Goal: Communication & Community: Answer question/provide support

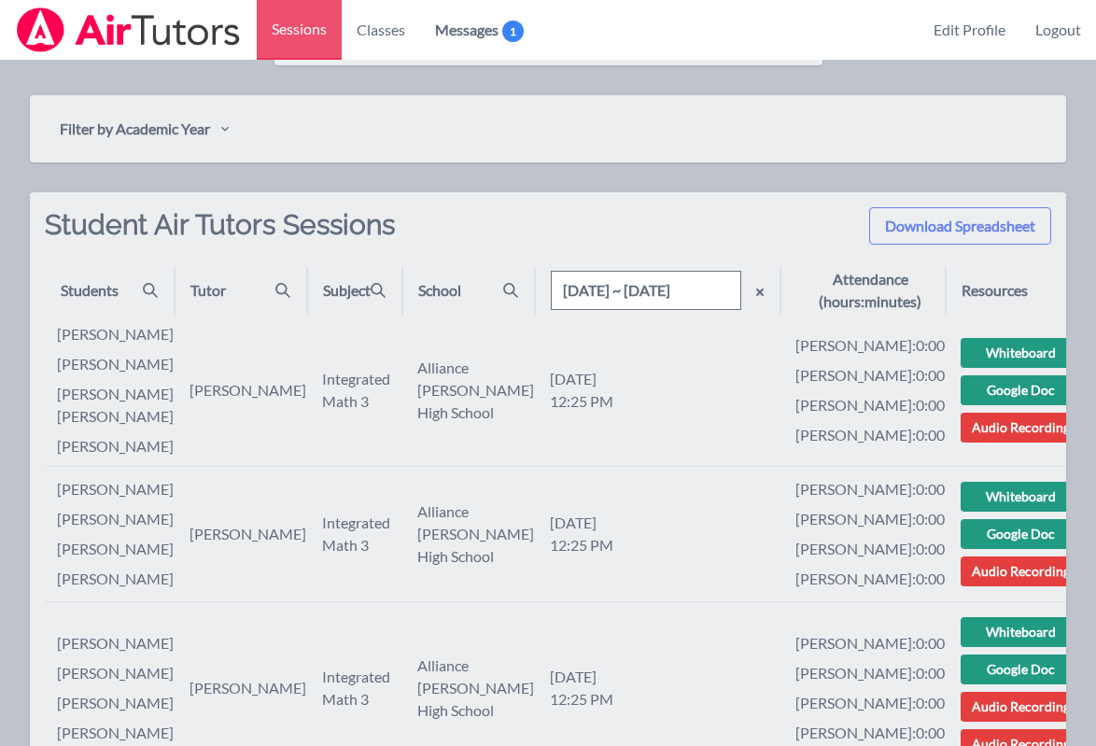
scroll to position [720, 0]
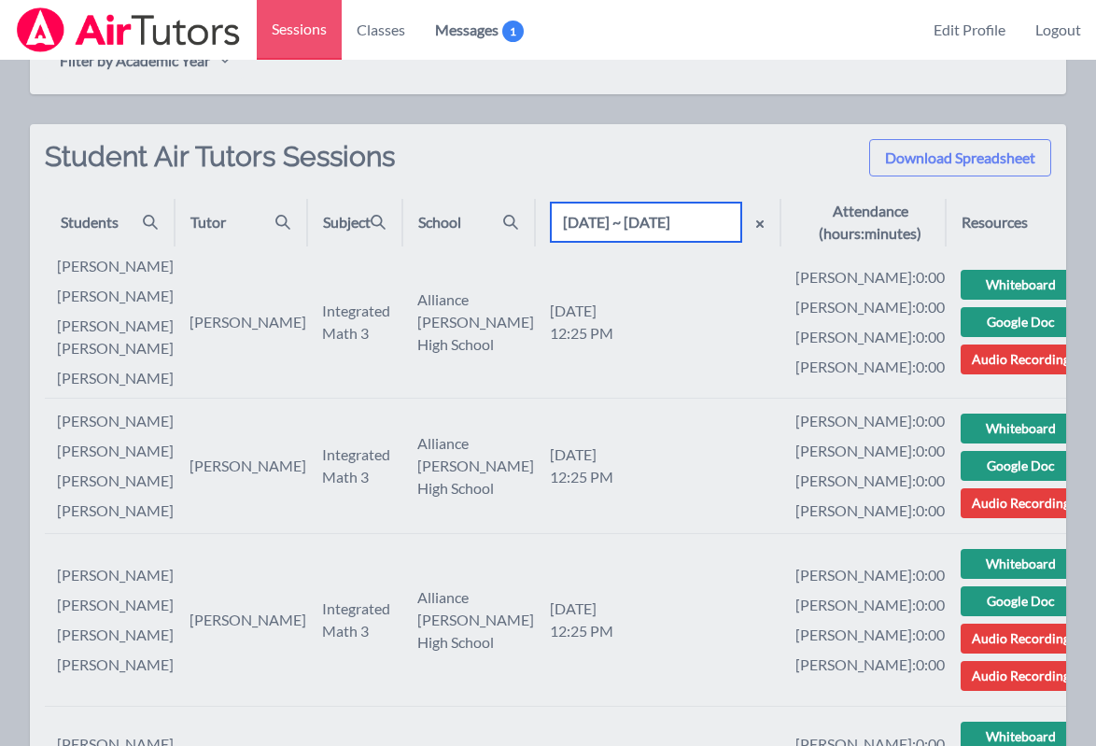
click at [670, 231] on input "[DATE] ~ [DATE]" at bounding box center [646, 222] width 190 height 39
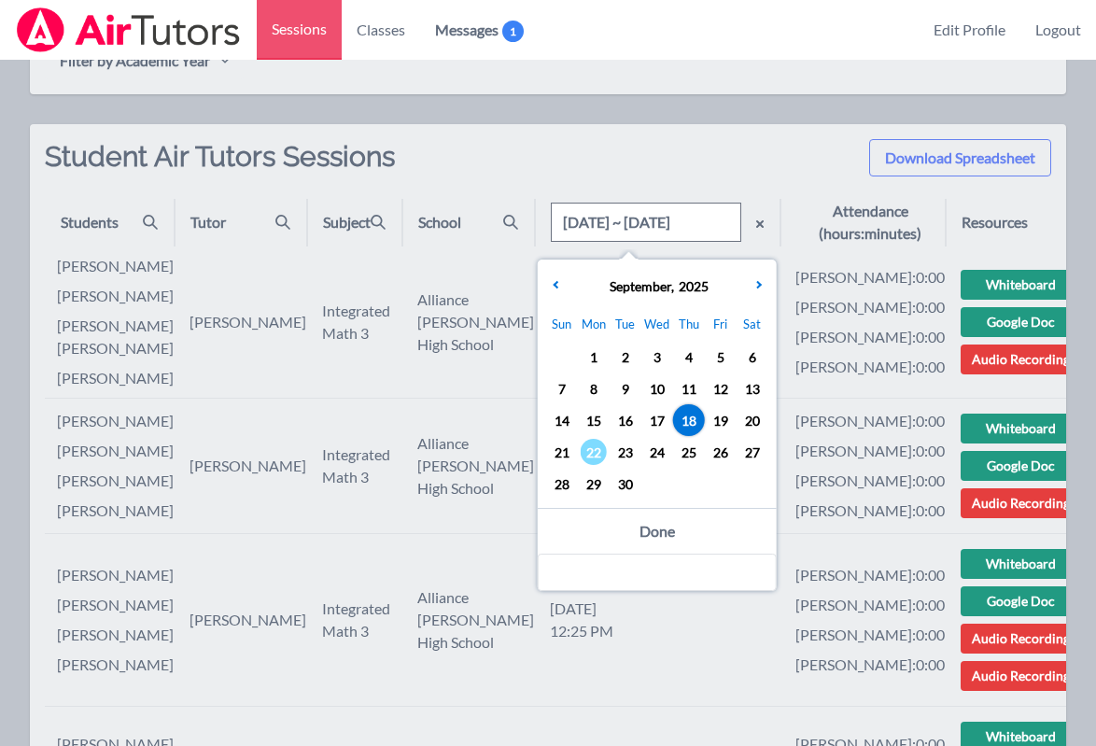
click at [686, 412] on span "18" at bounding box center [689, 420] width 26 height 26
type input "[DATE]"
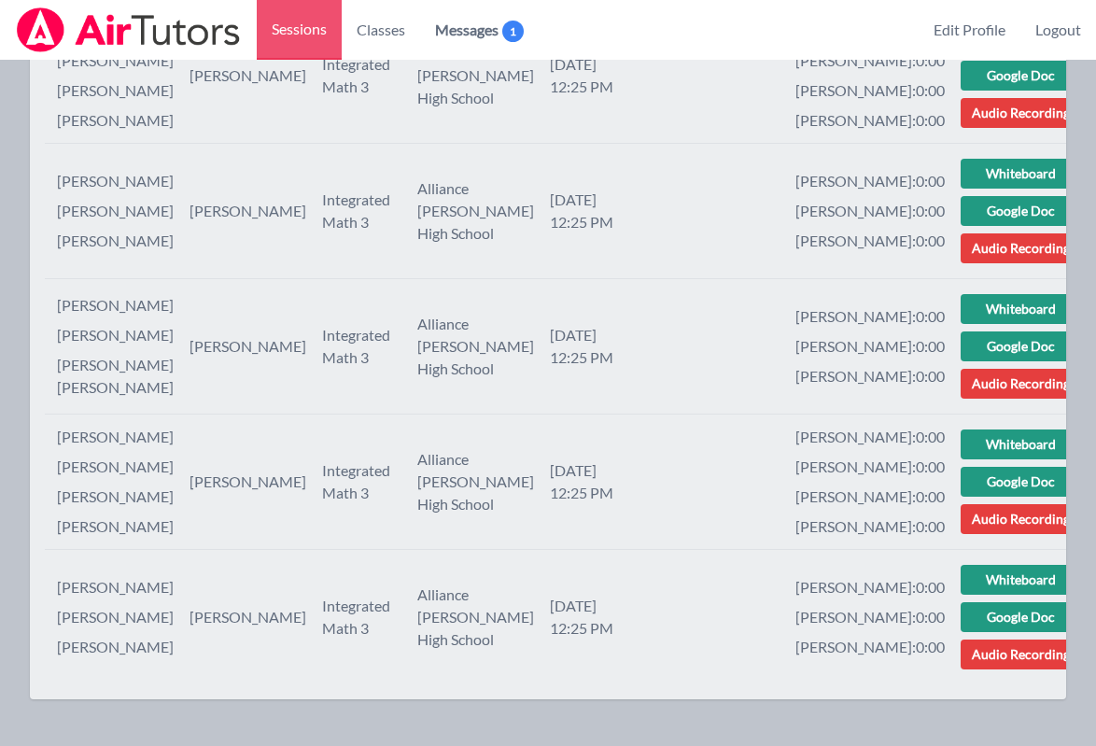
scroll to position [1871, 0]
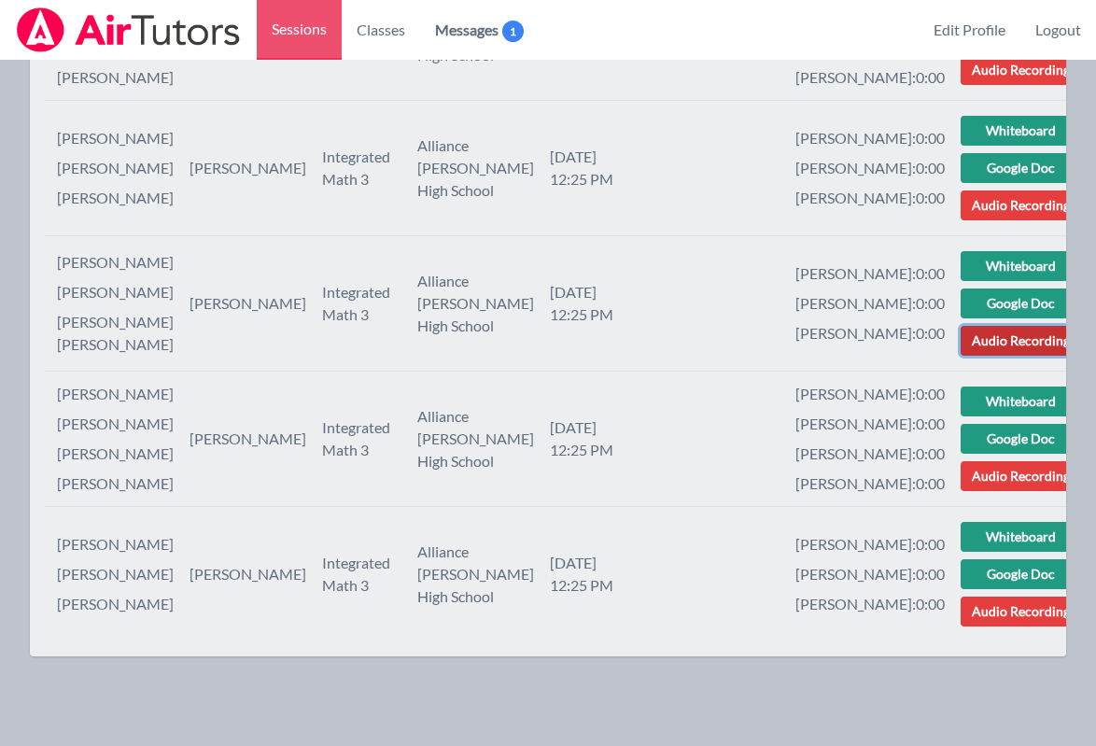
click at [804, 356] on link "Audio Recording" at bounding box center [1020, 341] width 120 height 30
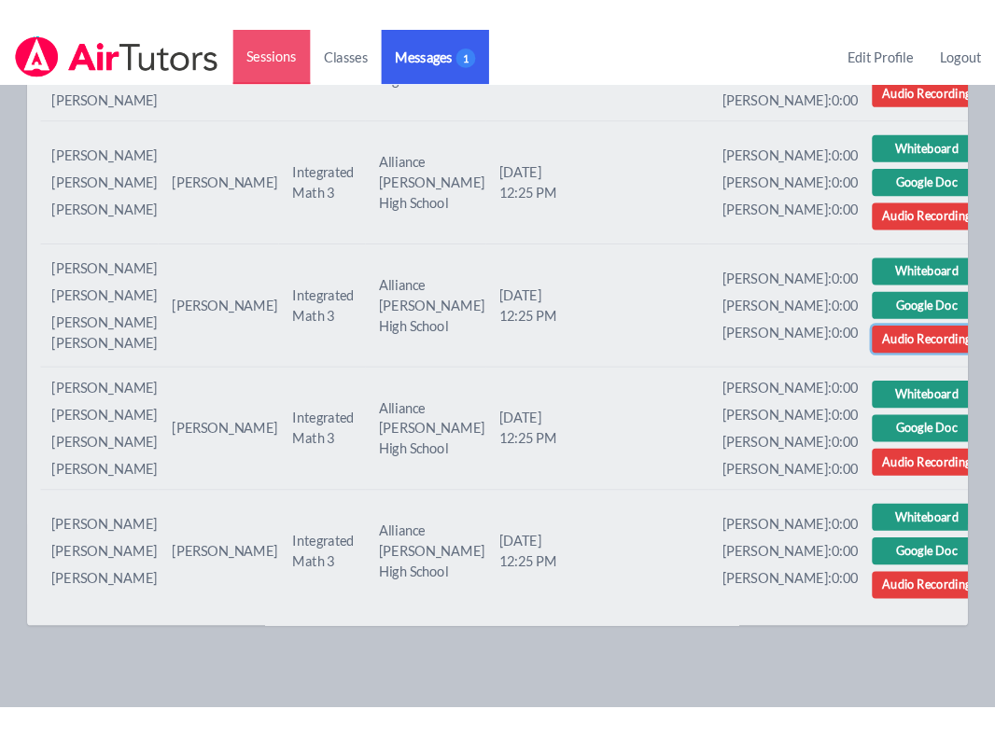
scroll to position [1939, 0]
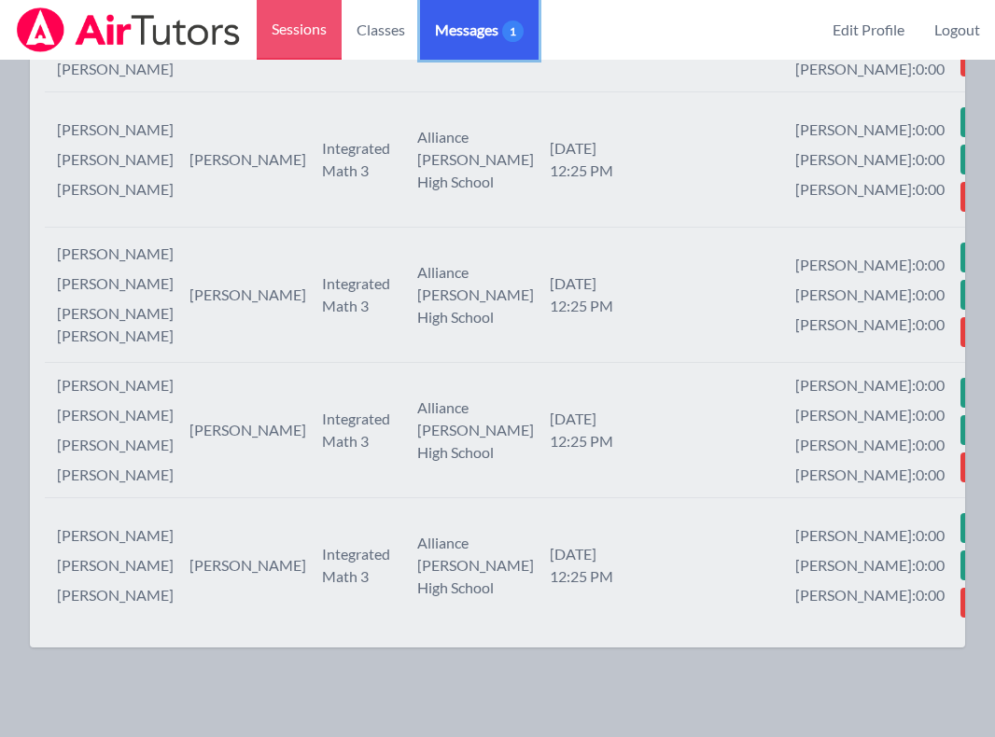
click at [487, 33] on span "Messages 1" at bounding box center [479, 30] width 89 height 22
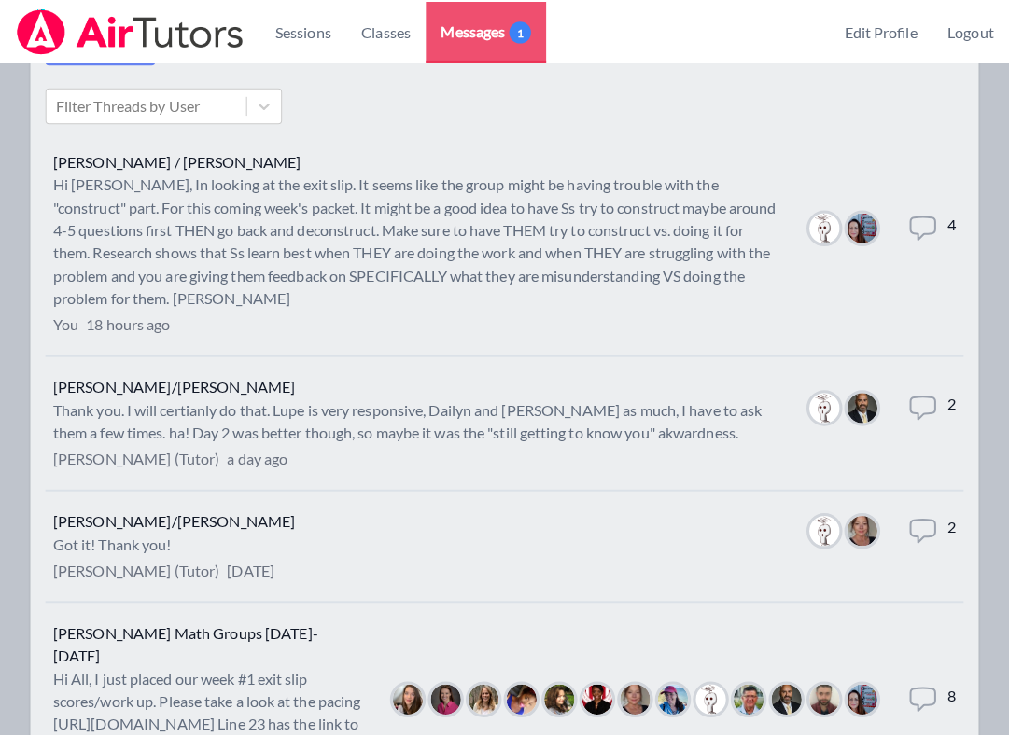
scroll to position [91, 0]
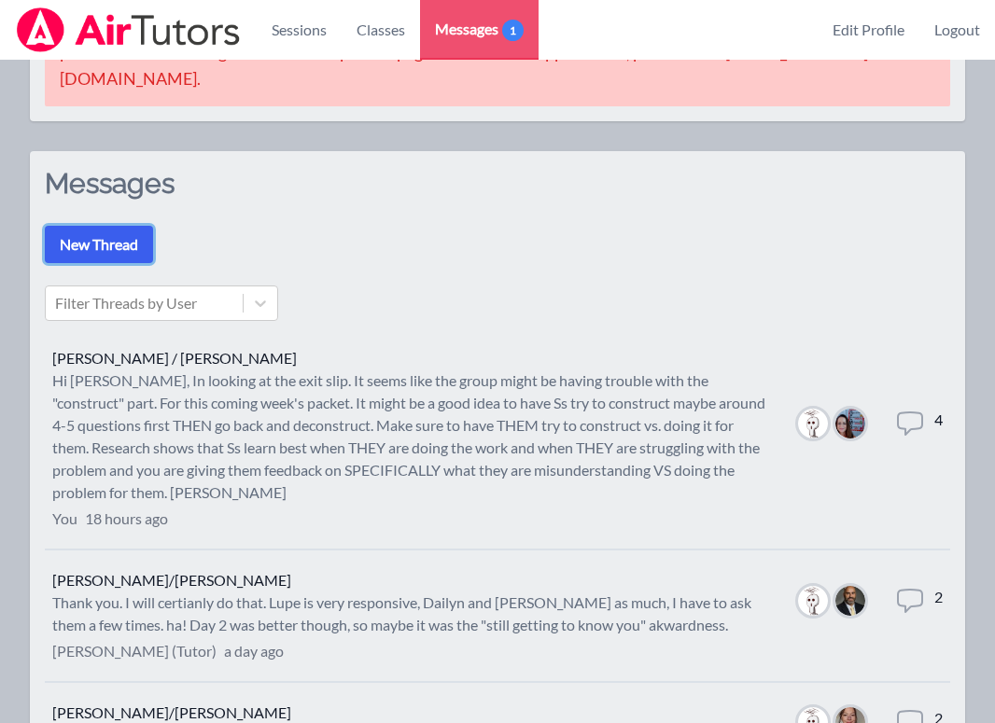
click at [113, 233] on button "New Thread" at bounding box center [99, 244] width 108 height 37
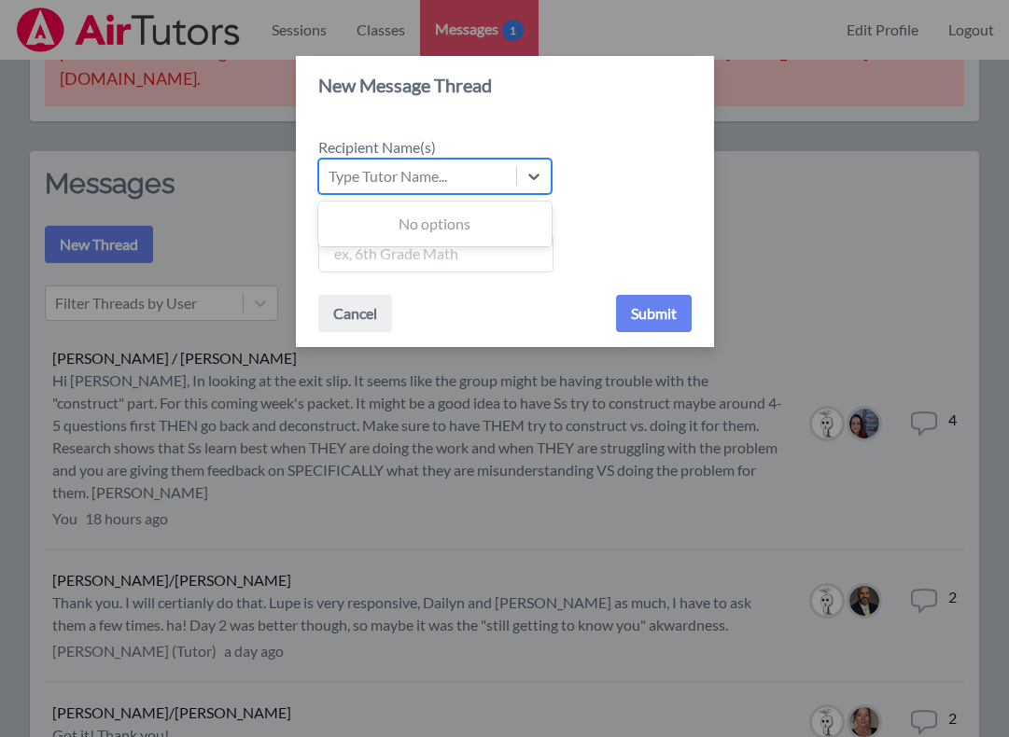
click at [395, 179] on div "Type Tutor Name..." at bounding box center [387, 176] width 119 height 22
click at [330, 179] on input "Recipient Name(s) Use Up and Down to choose options, press Enter to select the …" at bounding box center [329, 176] width 2 height 22
type input "ale"
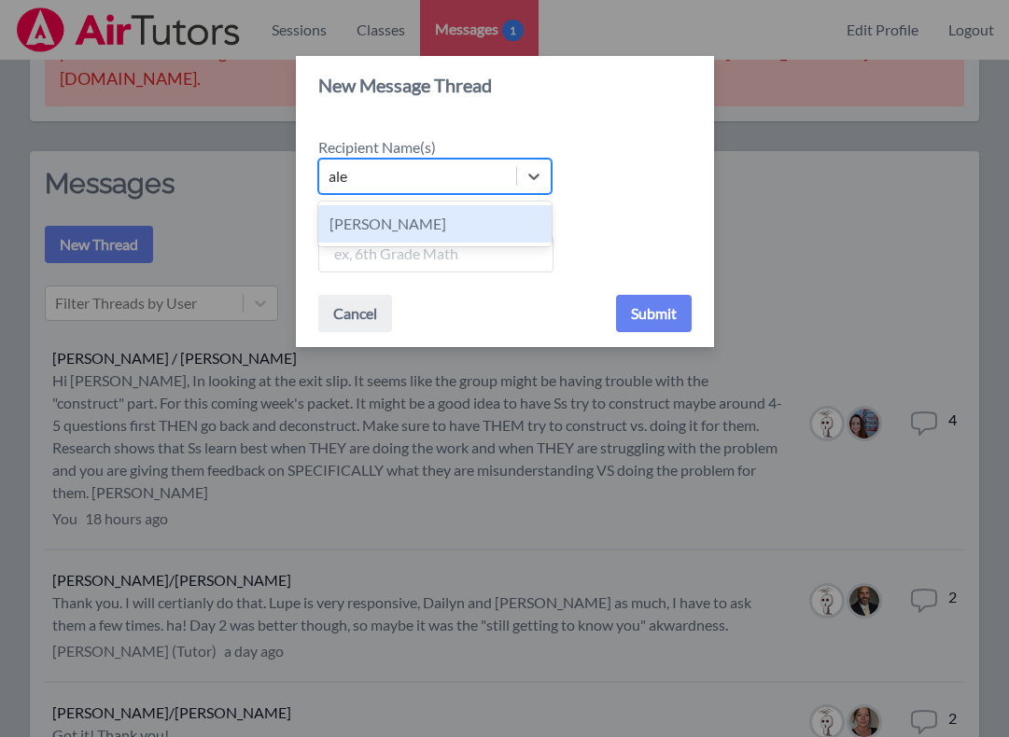
click at [403, 223] on div "[PERSON_NAME]" at bounding box center [434, 223] width 233 height 37
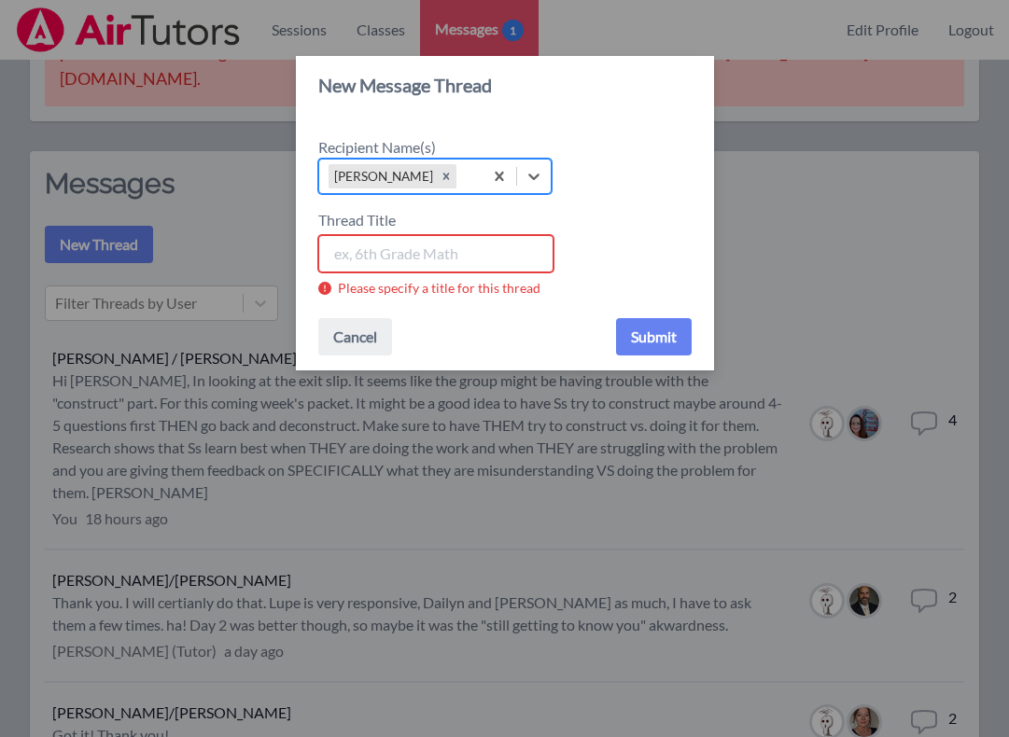
click at [401, 257] on input "Thread Title" at bounding box center [435, 253] width 235 height 37
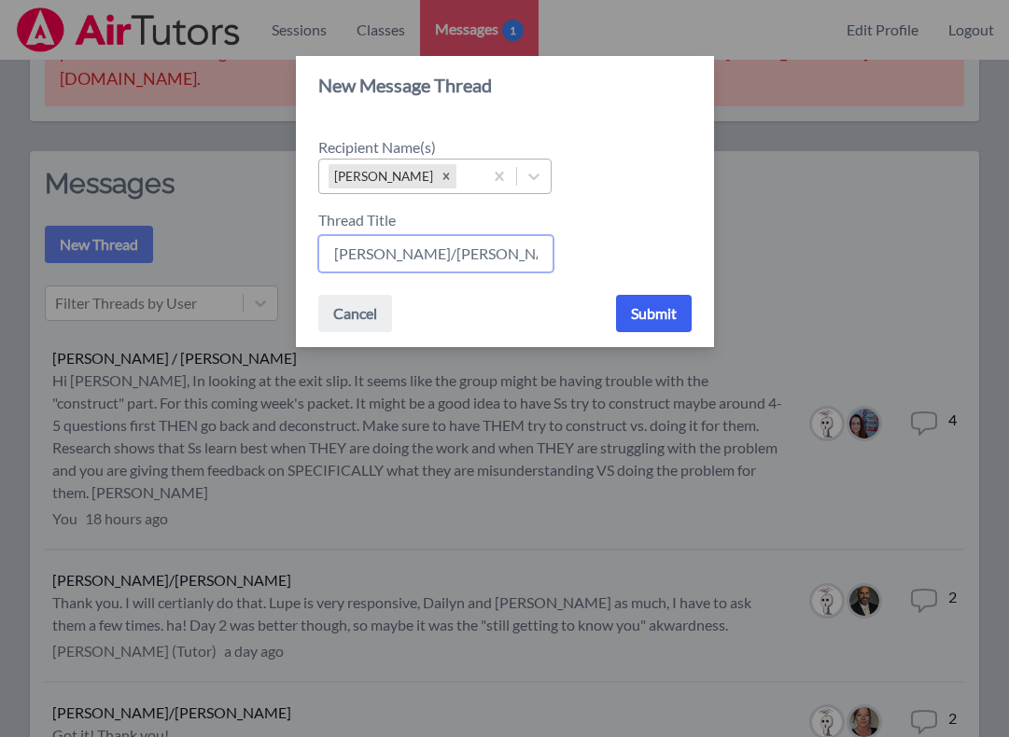
type input "[PERSON_NAME]/[PERSON_NAME]"
click at [659, 312] on button "Submit" at bounding box center [654, 313] width 76 height 37
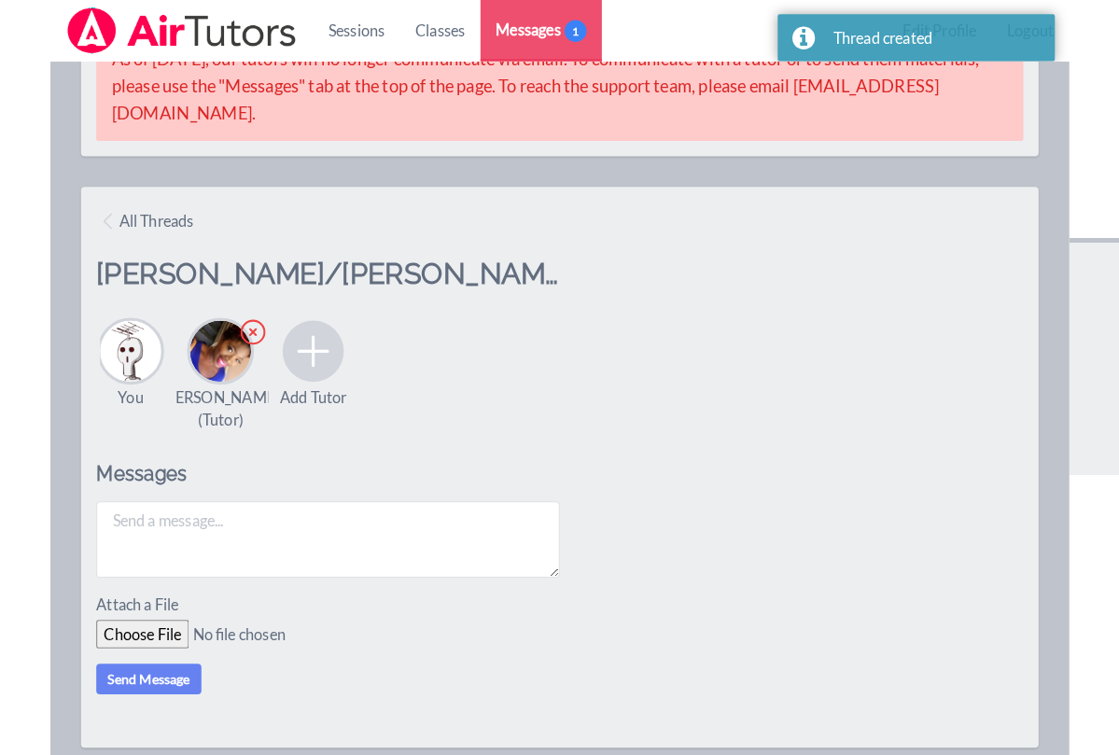
scroll to position [91, 0]
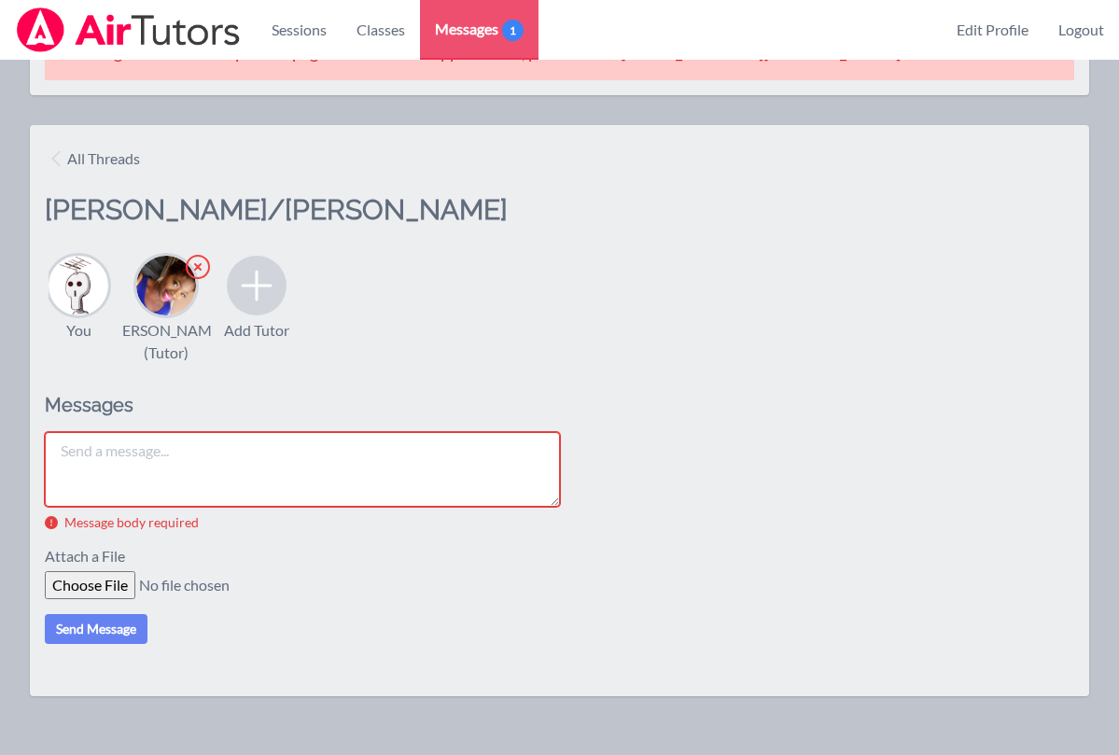
click at [338, 471] on textarea at bounding box center [302, 469] width 515 height 75
type textarea "A"
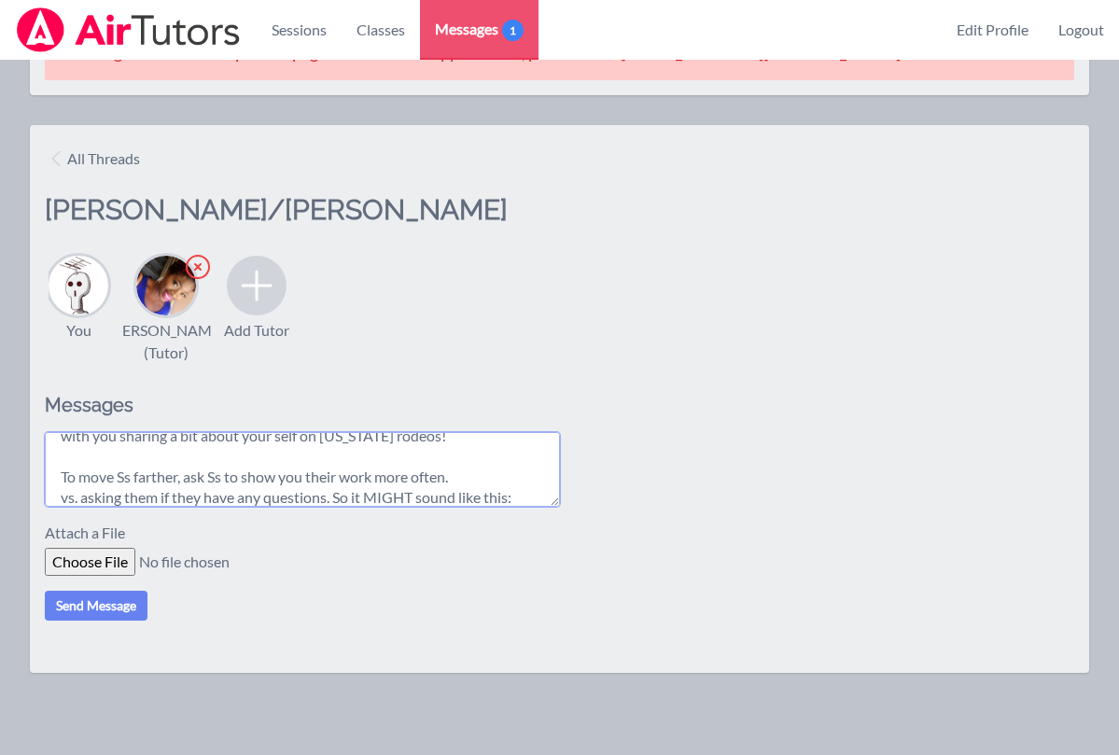
scroll to position [118, 0]
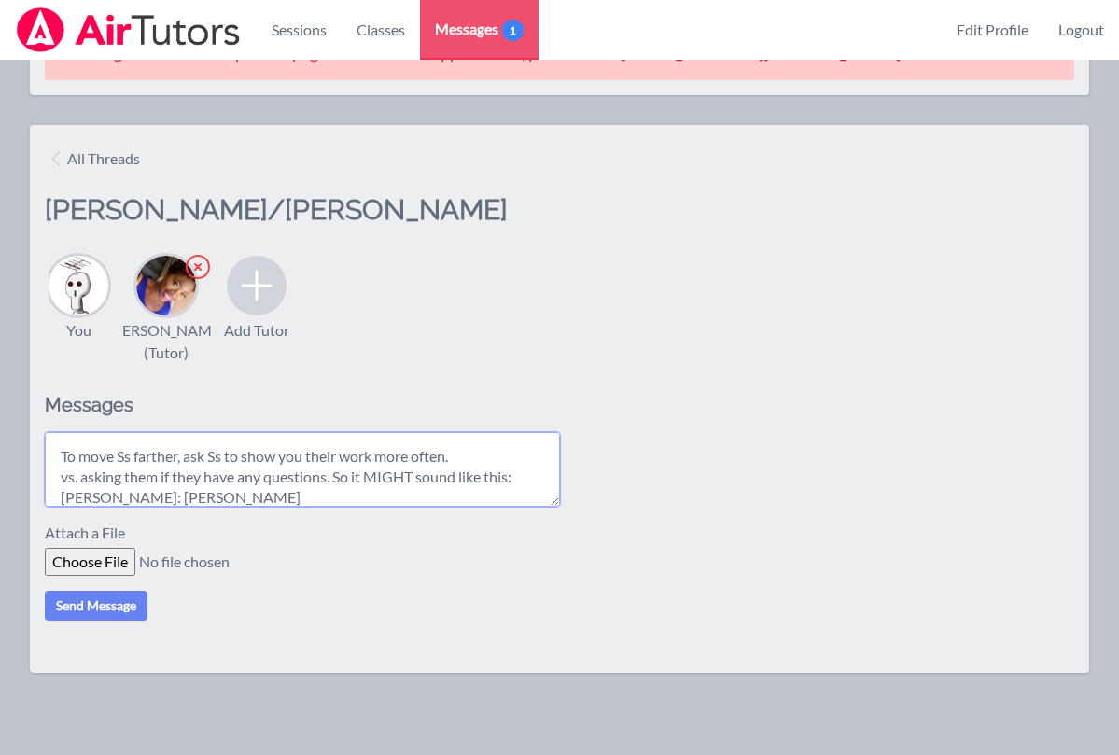
click at [60, 507] on textarea "Hi [PERSON_NAME], Thank you so much for helping us out this year! It already se…" at bounding box center [302, 469] width 515 height 75
click at [117, 507] on textarea "Hi [PERSON_NAME], Thank you so much for helping us out this year! It already se…" at bounding box center [302, 469] width 515 height 75
click at [196, 507] on textarea "Hi [PERSON_NAME], Thank you so much for helping us out this year! It already se…" at bounding box center [302, 469] width 515 height 75
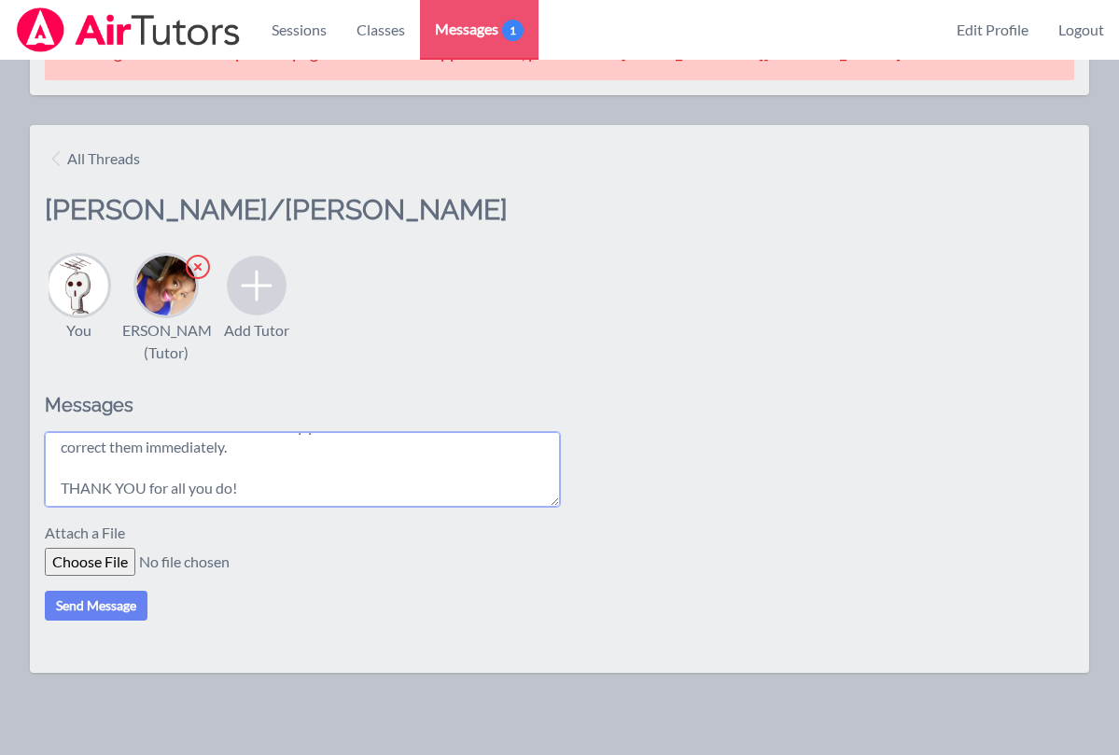
scroll to position [343, 0]
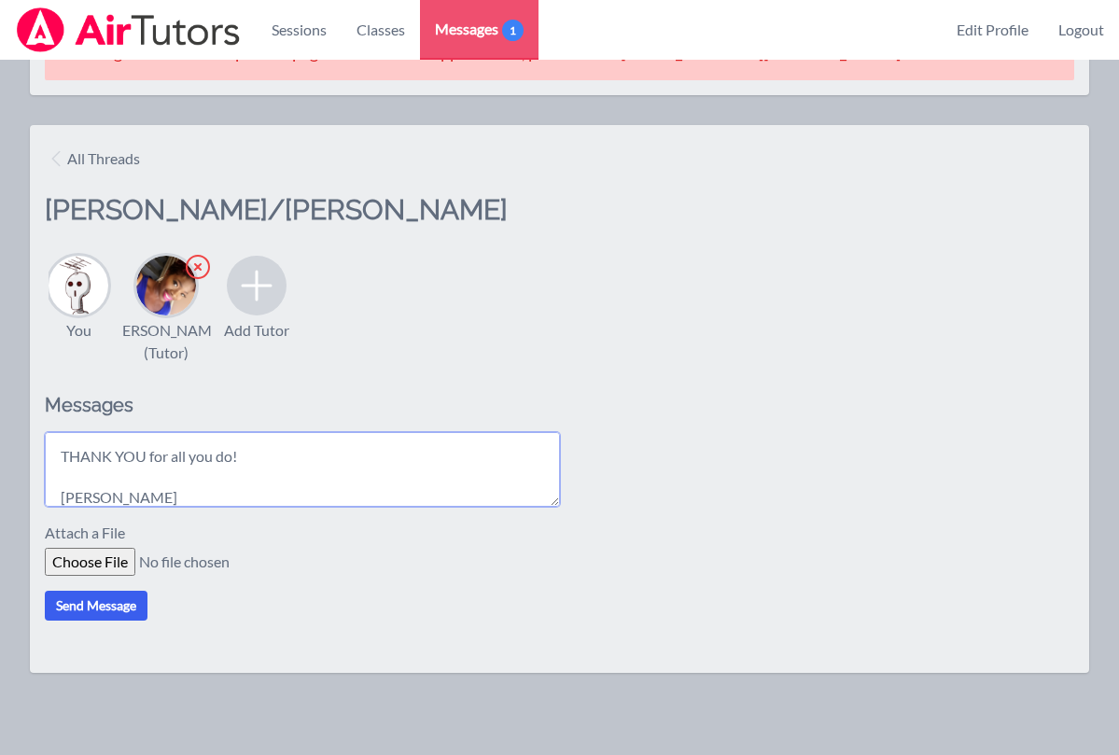
type textarea "Hi [PERSON_NAME], Thank you so much for helping us out this year! It already se…"
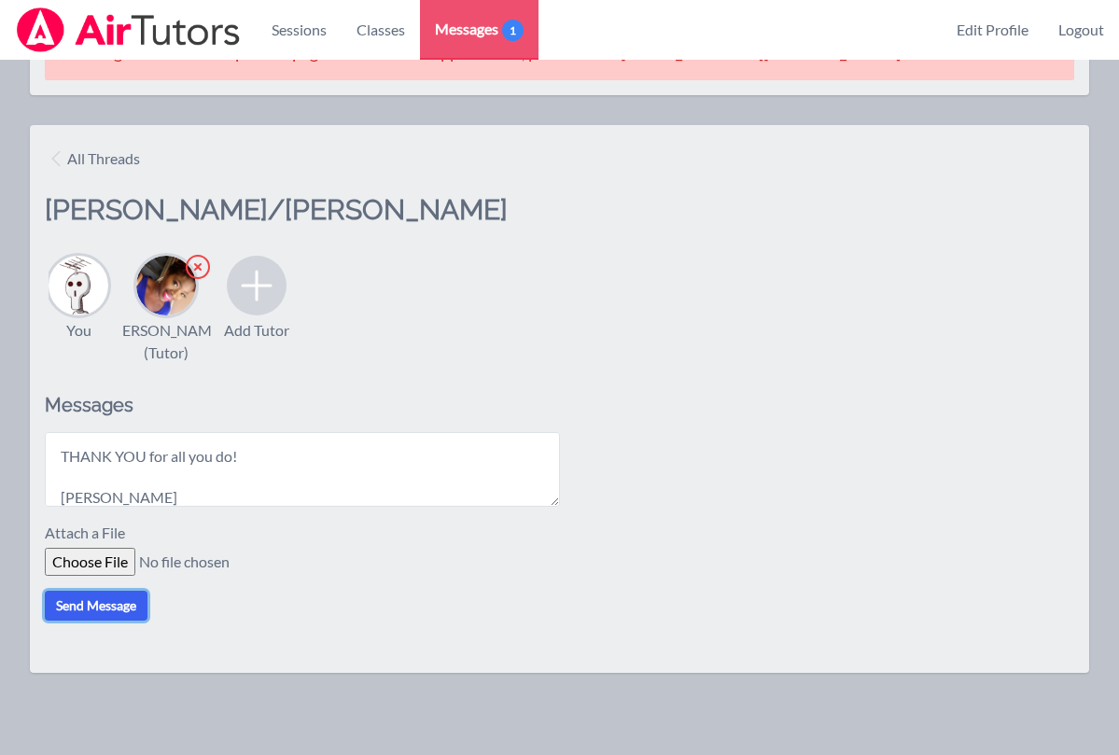
click at [112, 613] on button "Send Message" at bounding box center [96, 606] width 103 height 30
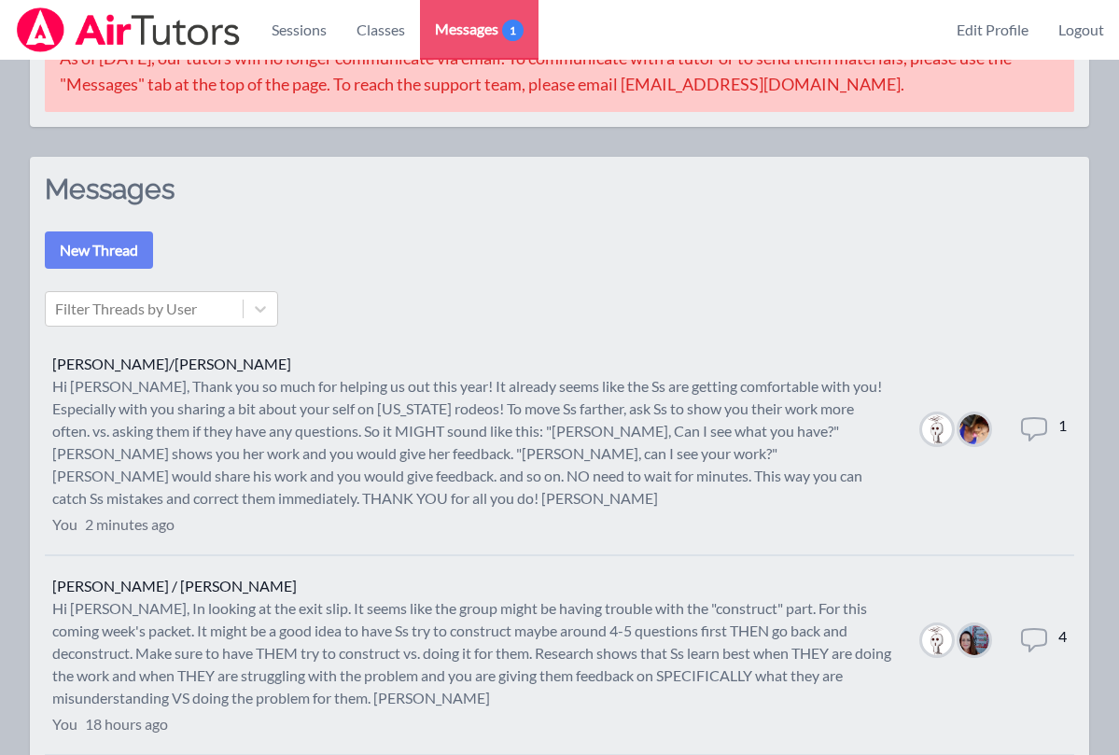
scroll to position [91, 0]
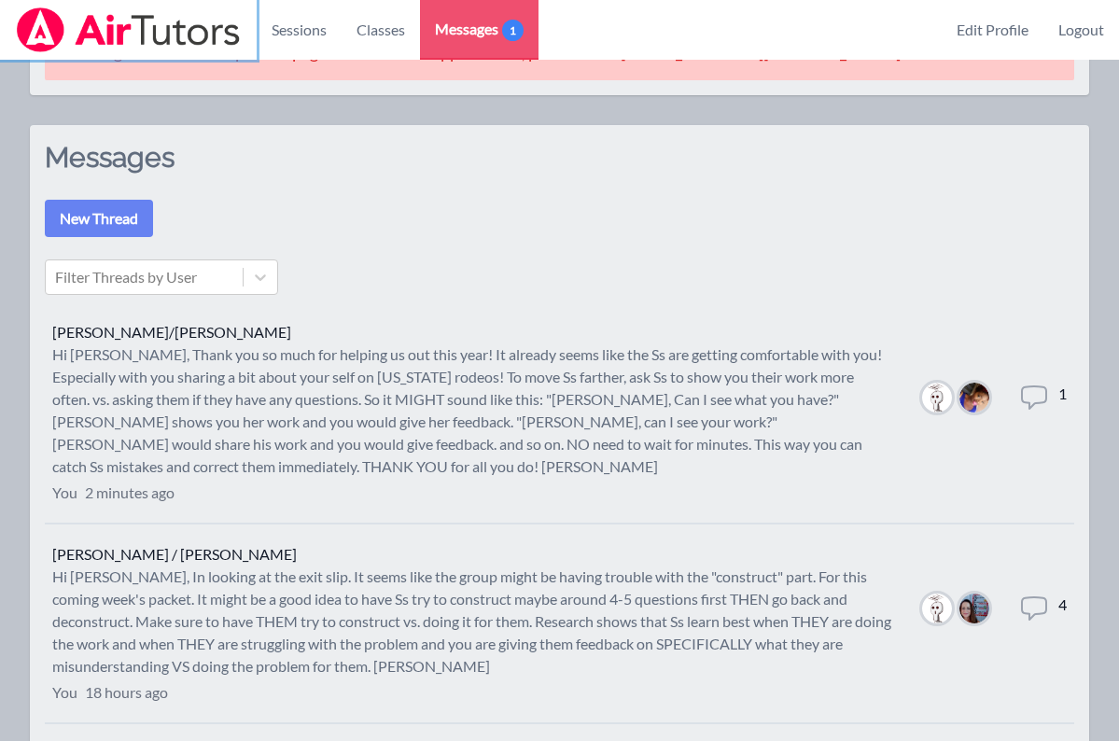
click at [108, 33] on img at bounding box center [128, 29] width 227 height 45
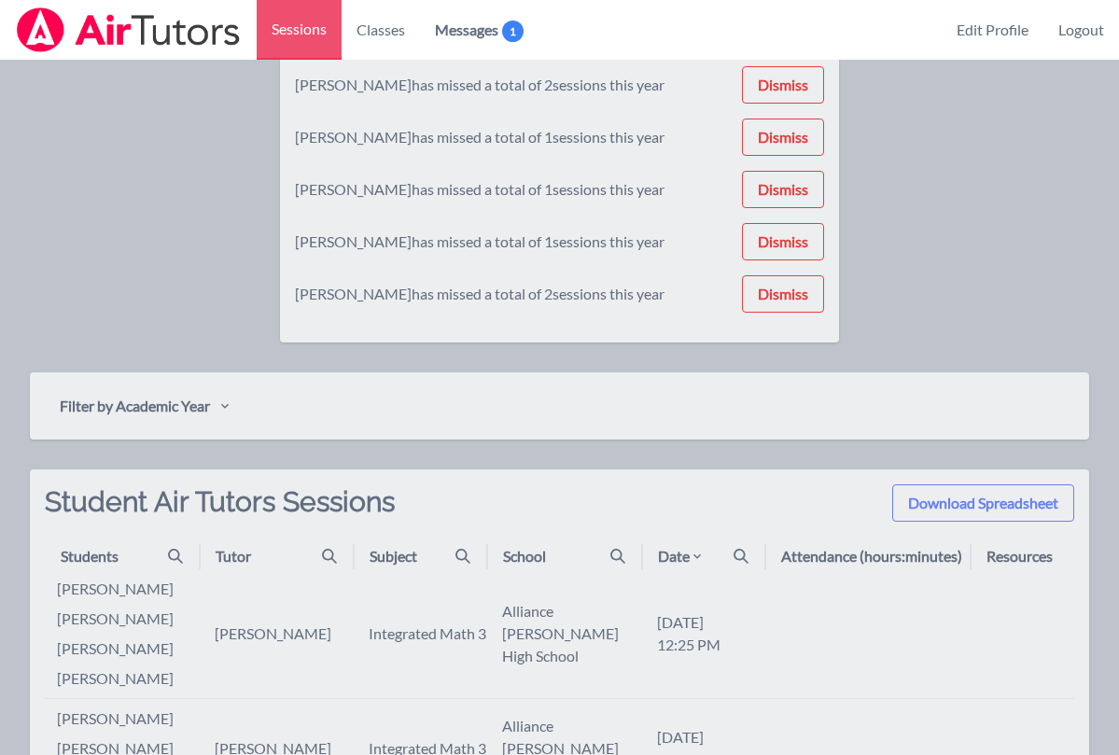
scroll to position [403, 0]
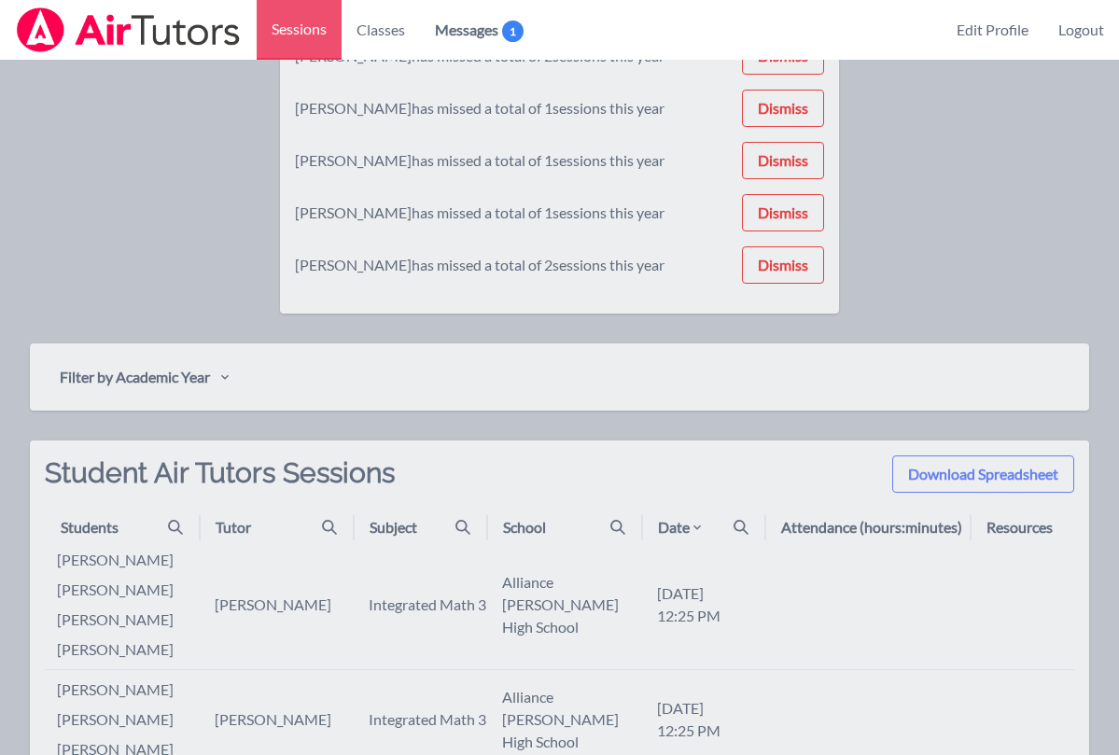
click at [714, 534] on div "Date" at bounding box center [710, 527] width 105 height 22
click at [689, 527] on div "Date" at bounding box center [681, 527] width 47 height 22
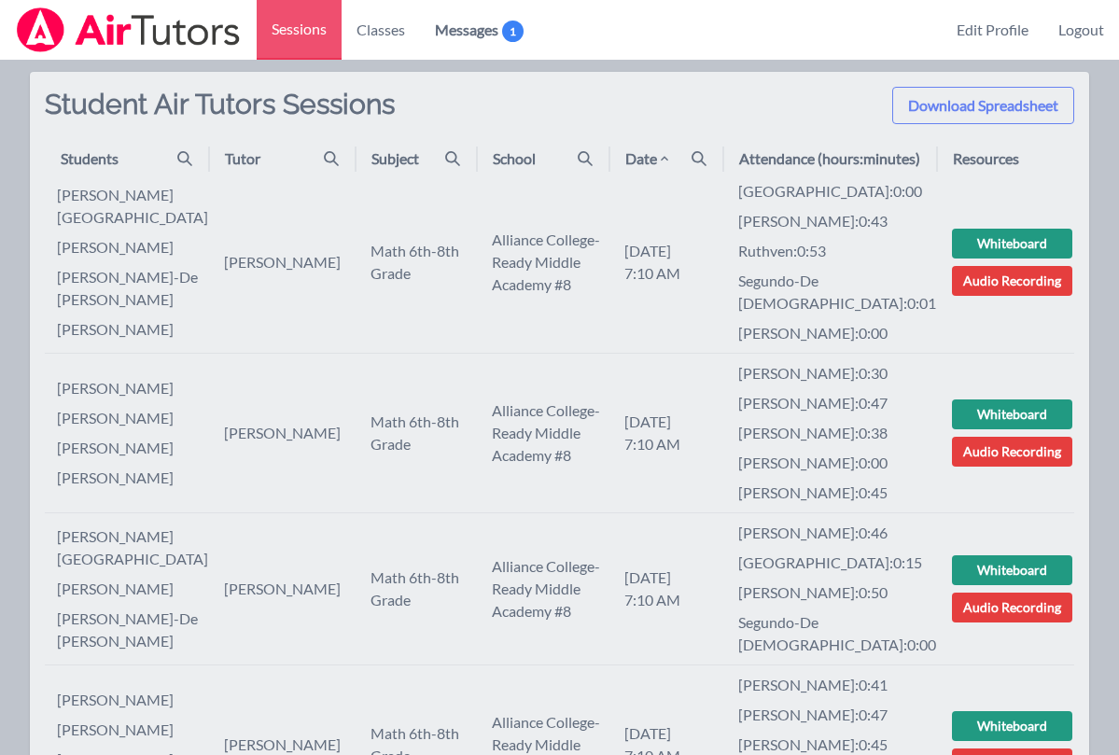
scroll to position [762, 0]
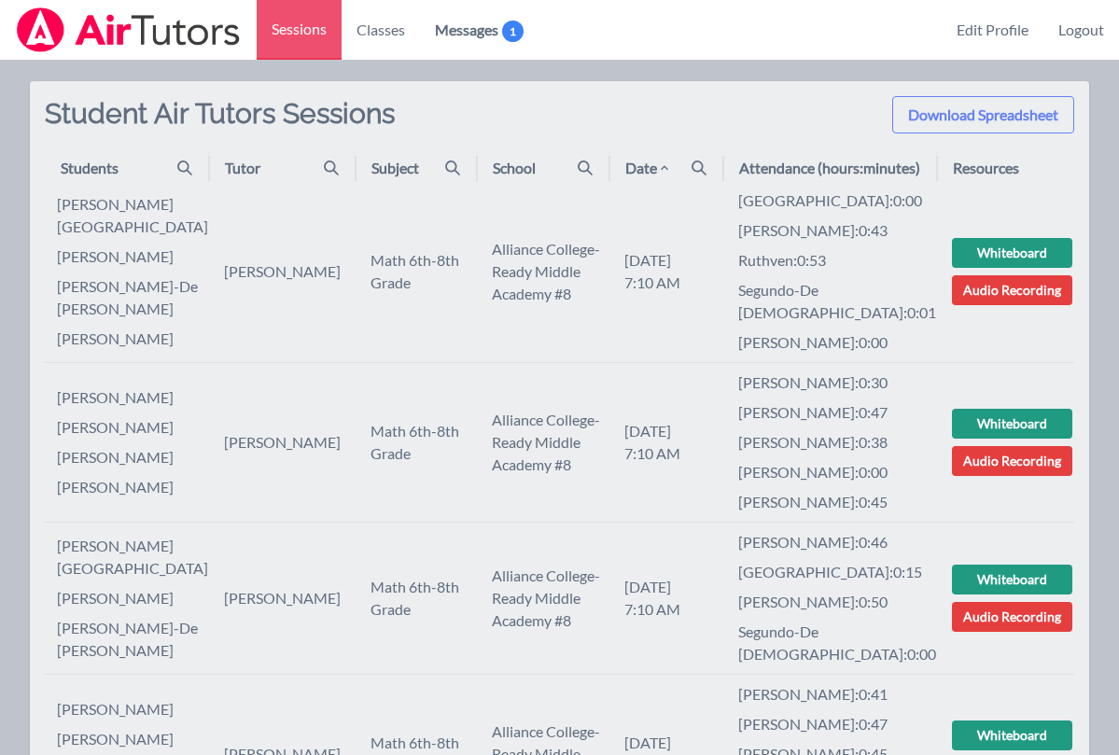
click at [706, 175] on icon at bounding box center [699, 168] width 15 height 15
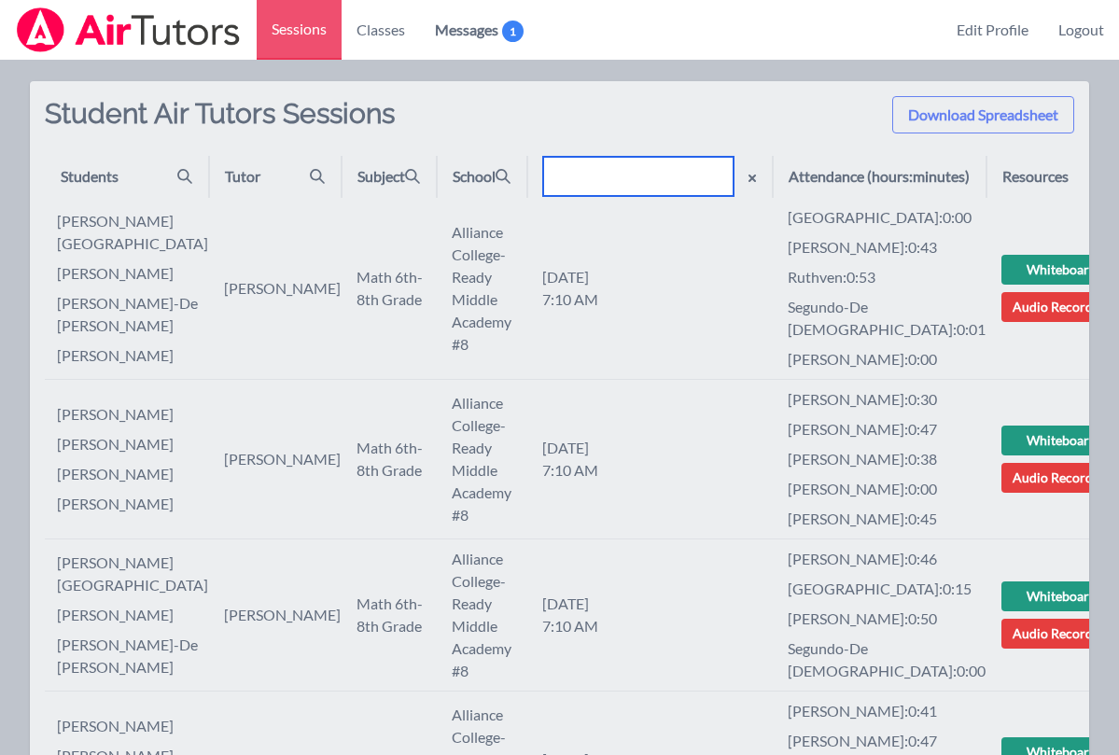
click at [661, 186] on input "text" at bounding box center [638, 176] width 190 height 39
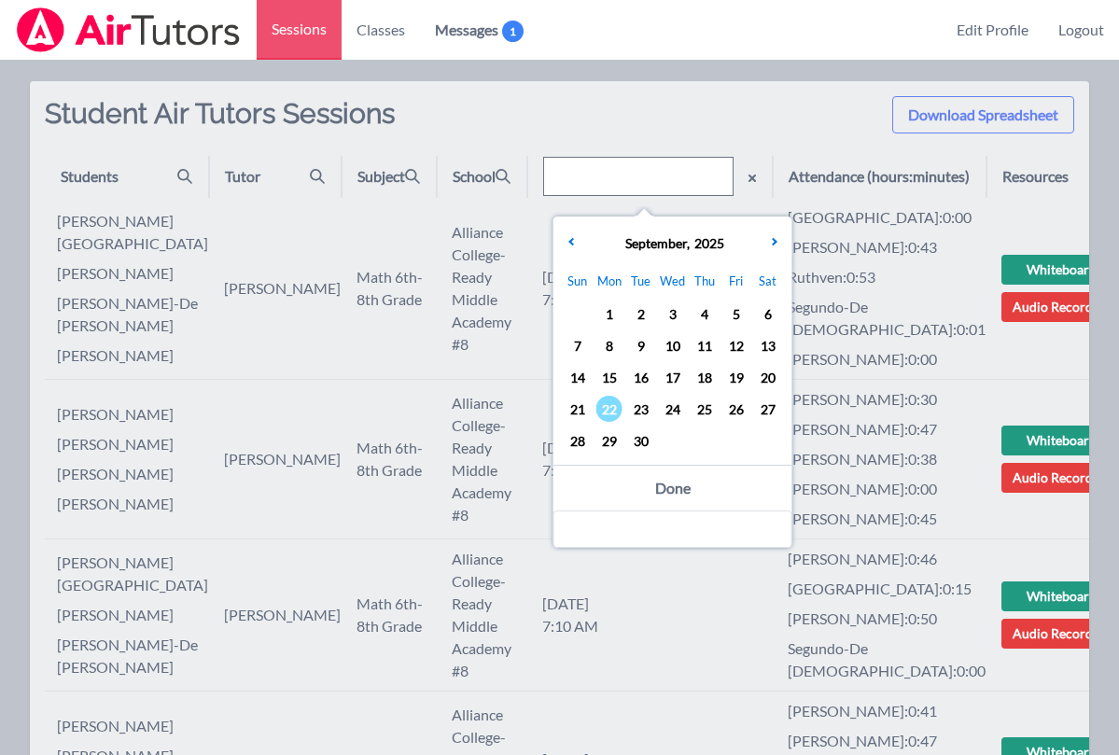
click at [695, 374] on span "18" at bounding box center [705, 377] width 26 height 26
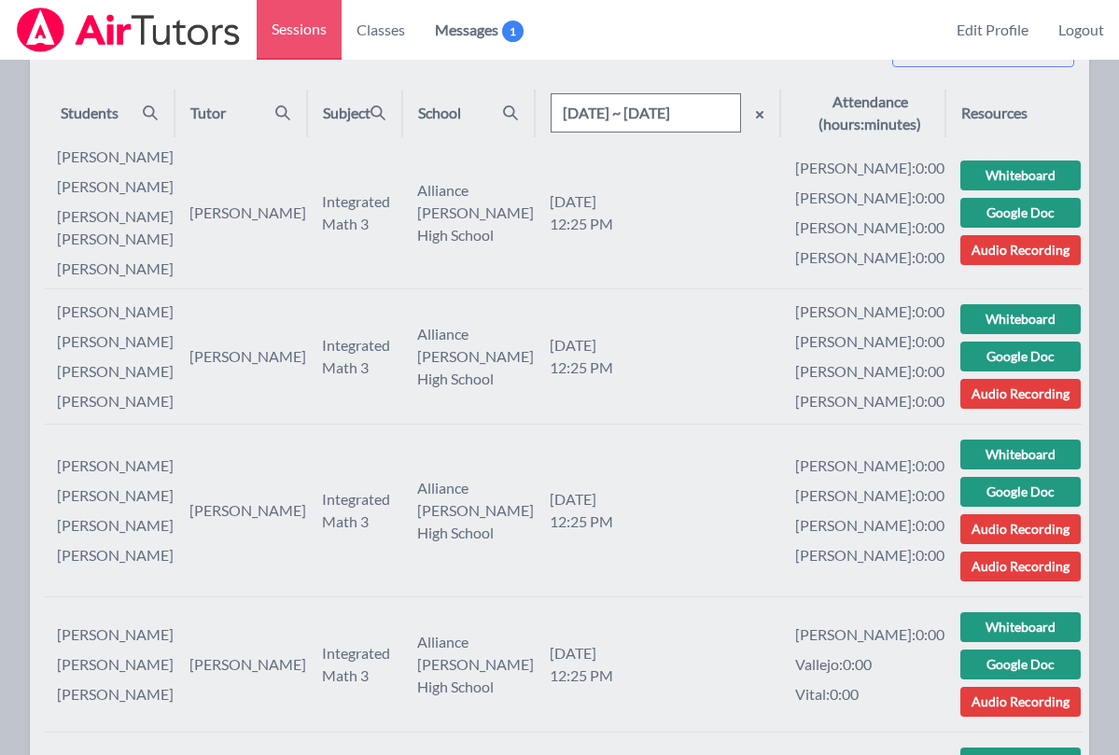
scroll to position [806, 0]
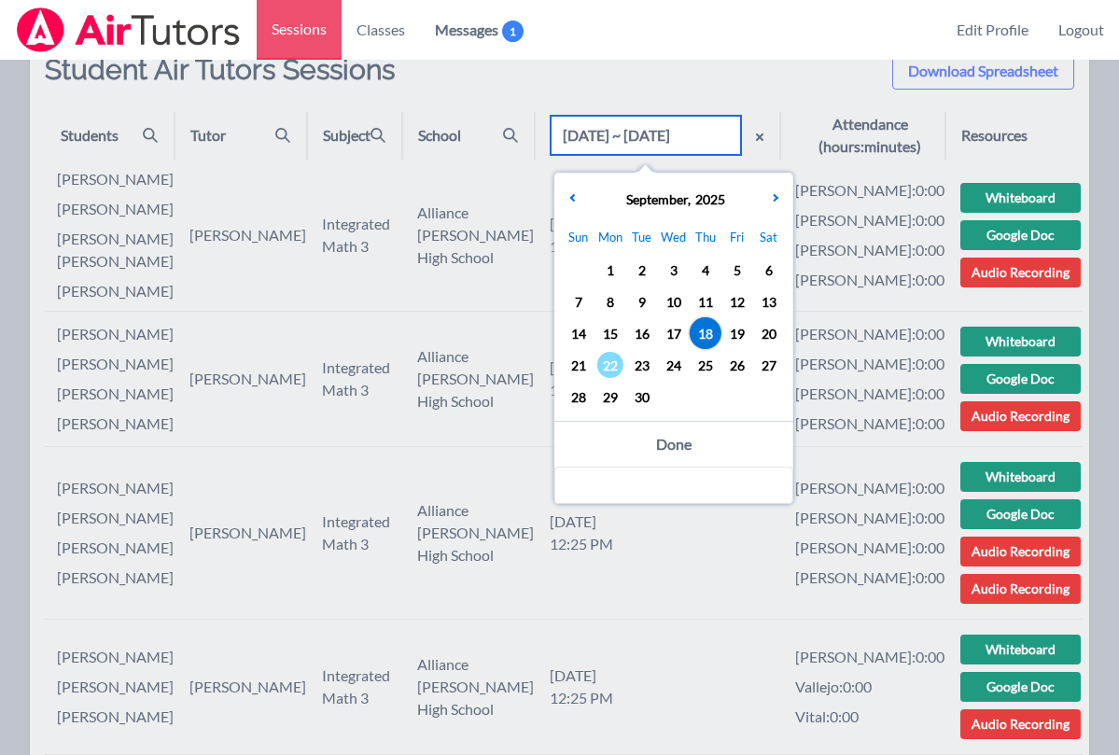
click at [715, 141] on input "[DATE] ~ [DATE]" at bounding box center [646, 135] width 190 height 39
click at [677, 332] on span "17" at bounding box center [674, 333] width 26 height 26
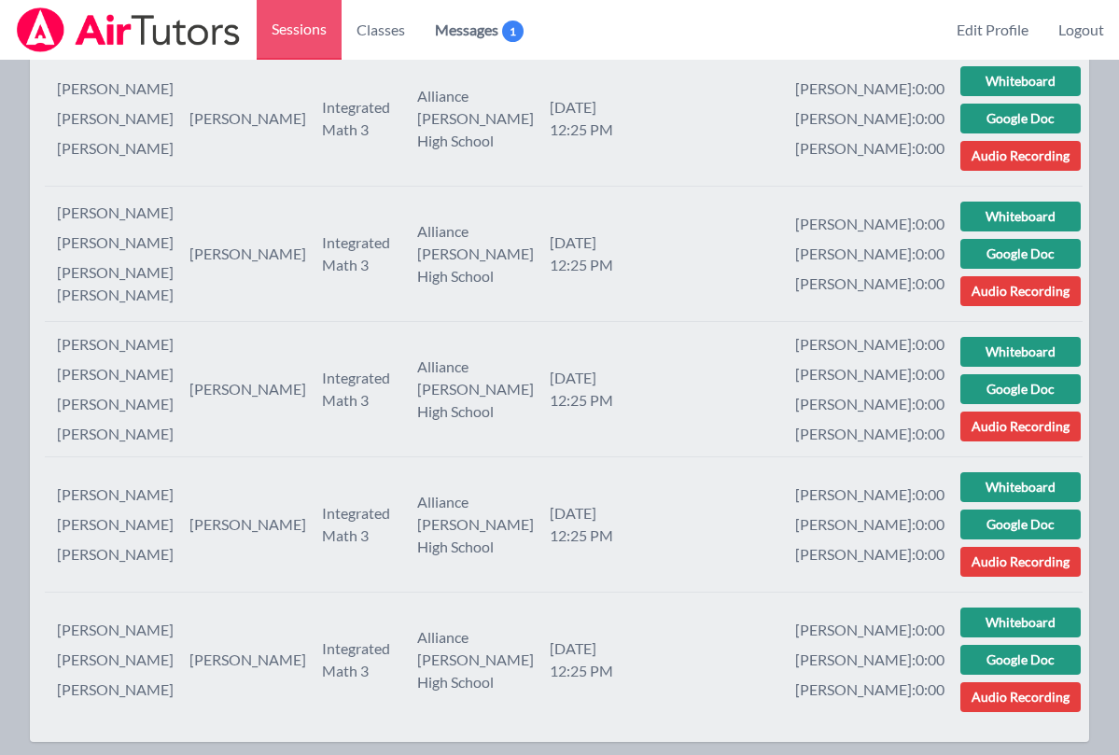
scroll to position [2166, 0]
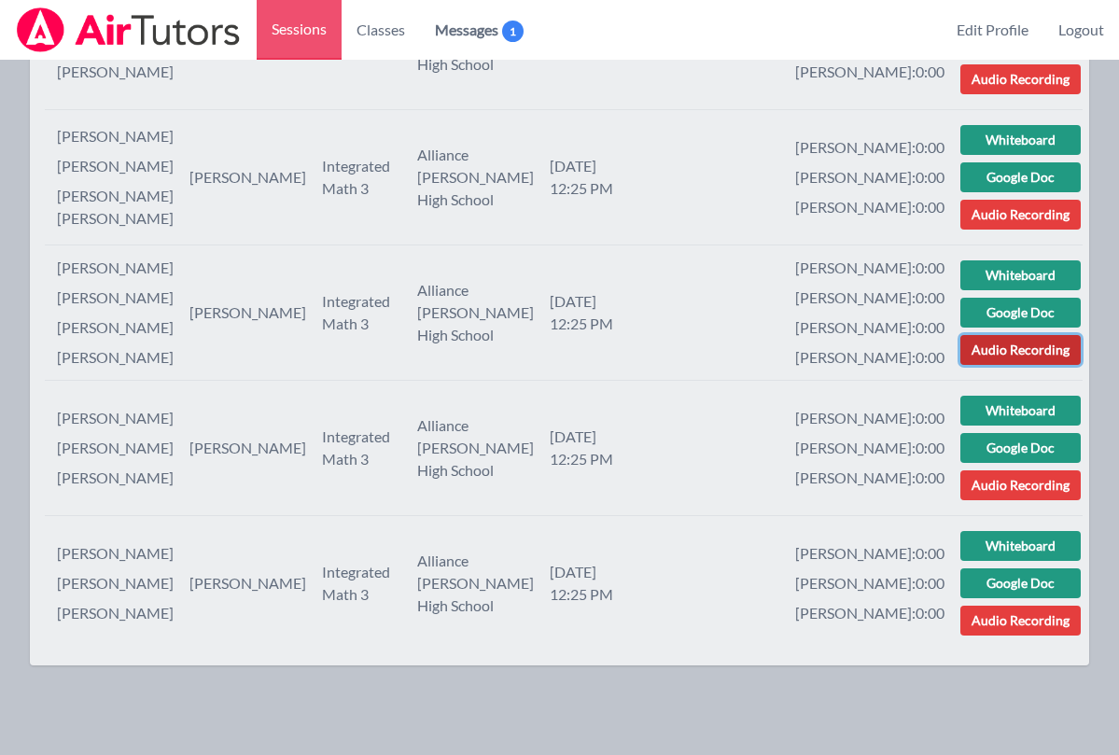
click at [804, 344] on link "Audio Recording" at bounding box center [1020, 350] width 120 height 30
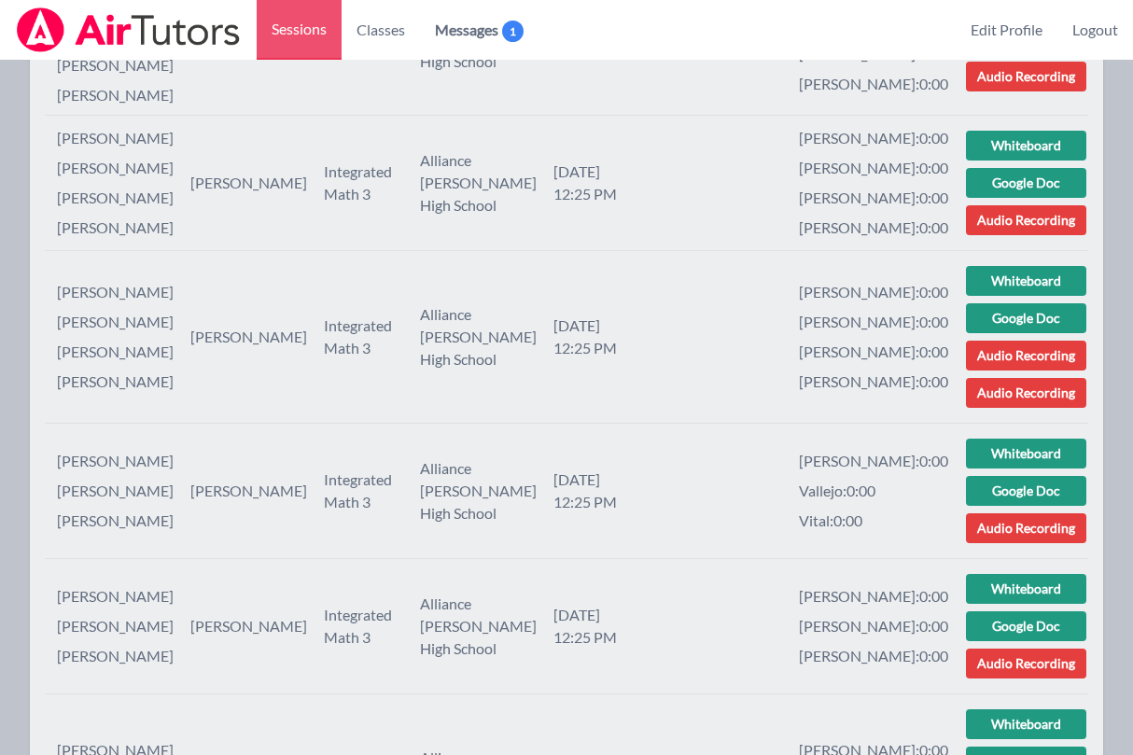
scroll to position [651, 0]
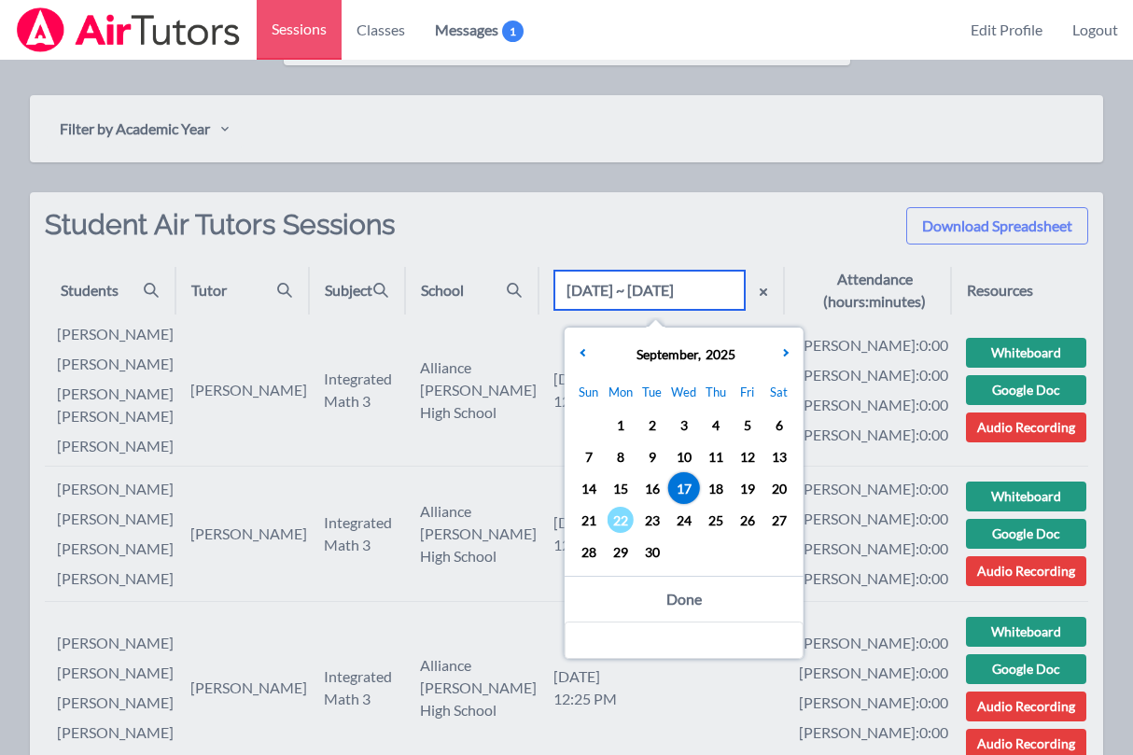
click at [720, 299] on input "[DATE] ~ [DATE]" at bounding box center [649, 290] width 190 height 39
click at [709, 495] on span "18" at bounding box center [716, 488] width 26 height 26
type input "[DATE]"
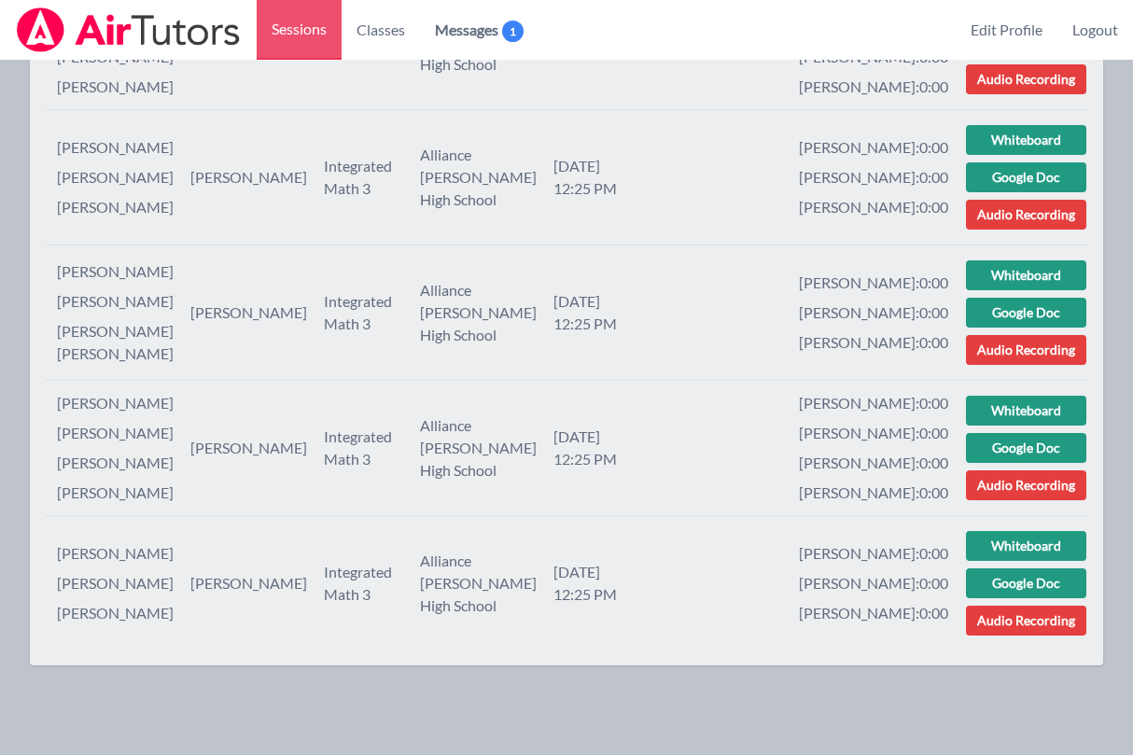
scroll to position [1937, 0]
click at [804, 473] on link "Audio Recording" at bounding box center [1026, 485] width 120 height 30
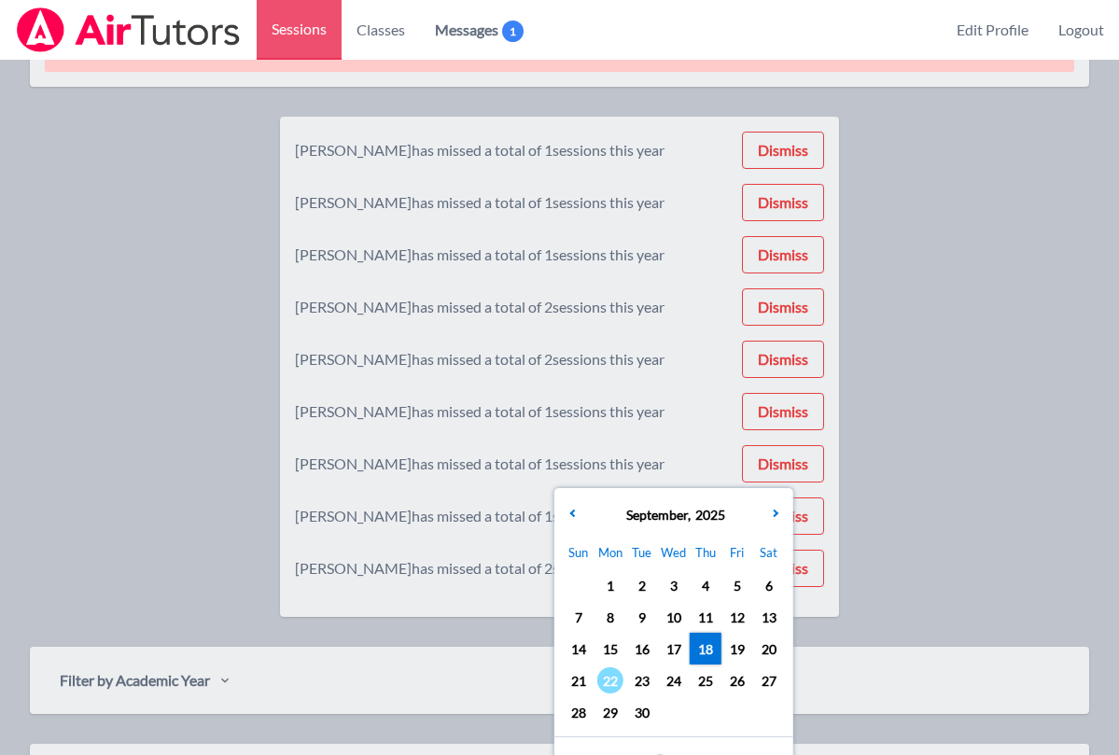
scroll to position [0, 0]
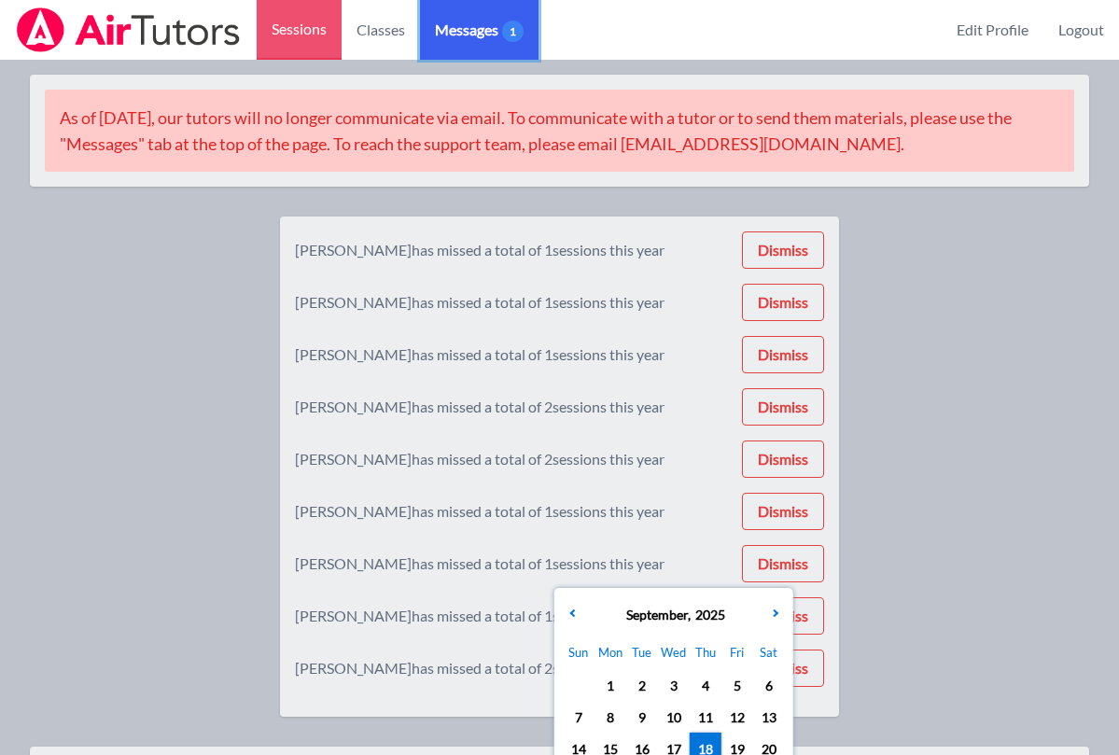
click at [454, 48] on link "Messages 1" at bounding box center [479, 30] width 119 height 60
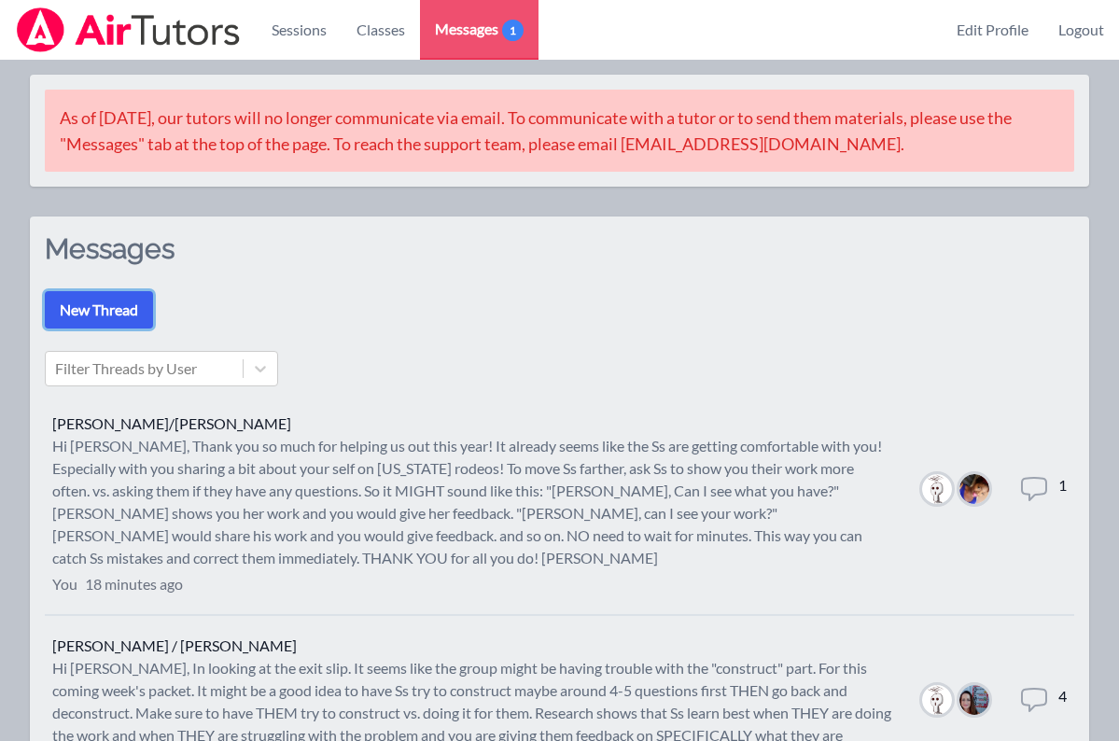
click at [108, 312] on button "New Thread" at bounding box center [99, 309] width 108 height 37
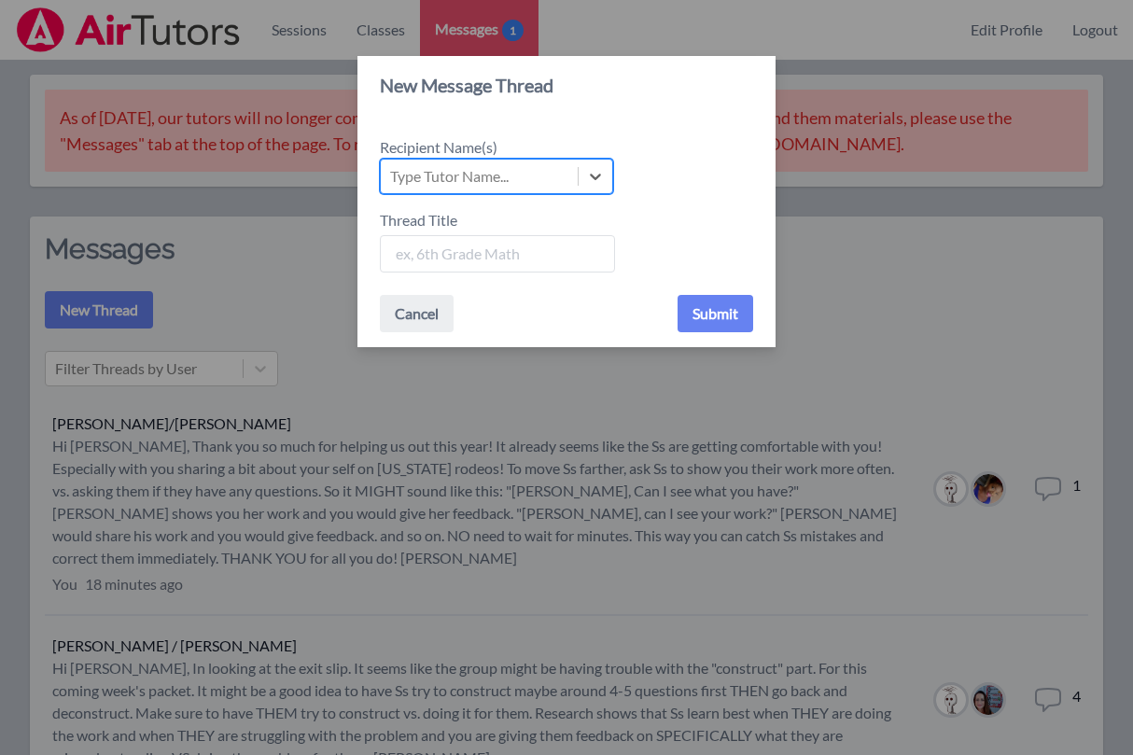
click at [481, 175] on div "Type Tutor Name..." at bounding box center [449, 176] width 119 height 22
click at [392, 175] on input "Recipient Name(s) Select is focused ,type to refine list, press Down to open th…" at bounding box center [391, 176] width 2 height 22
type input "[PERSON_NAME]"
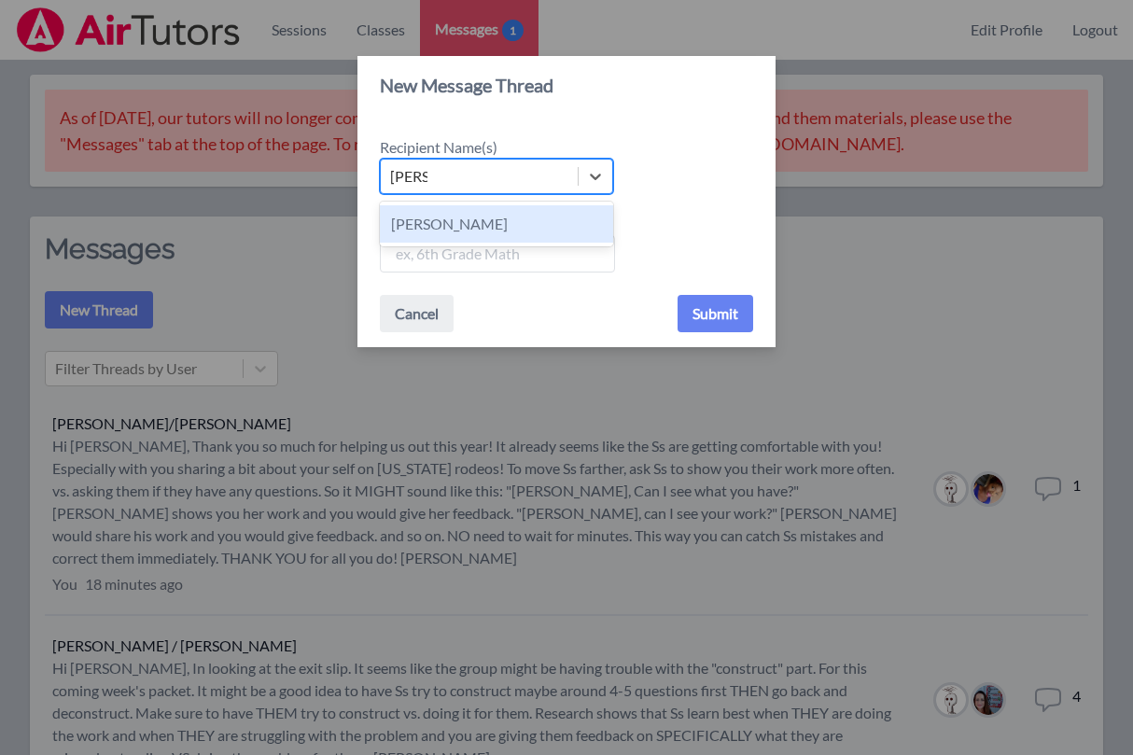
click at [499, 223] on div "[PERSON_NAME]" at bounding box center [496, 223] width 233 height 37
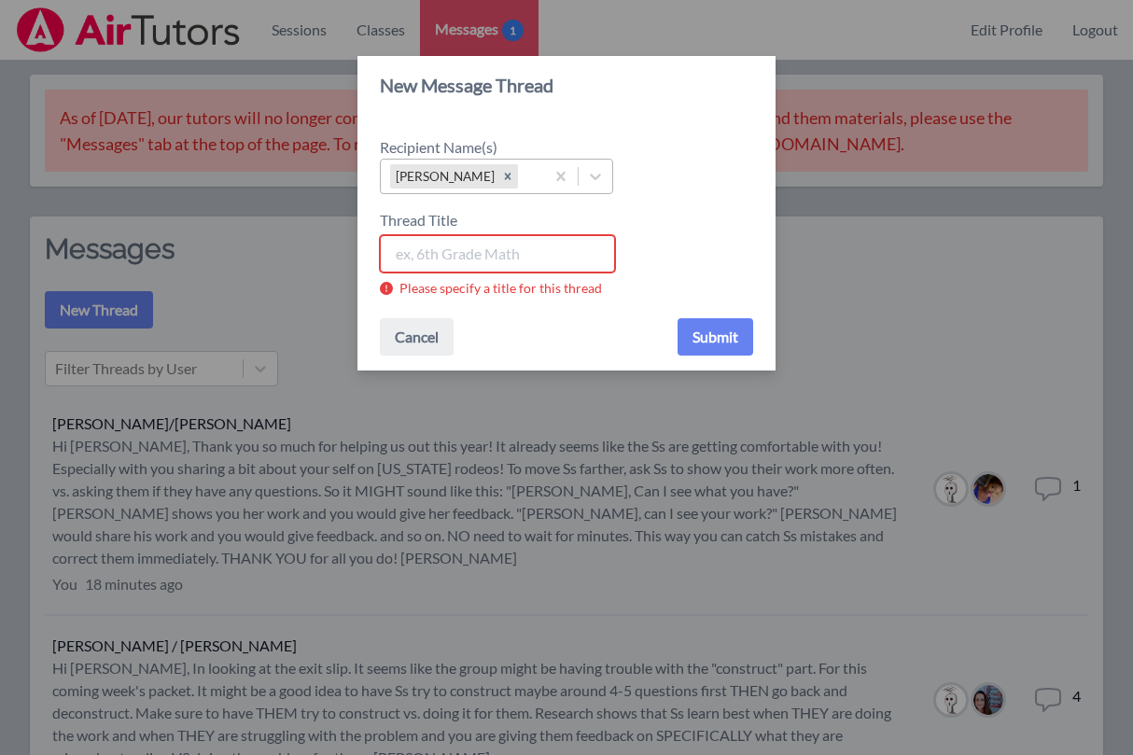
click at [260, 287] on div "New Message Thread Recipient Name(s) [PERSON_NAME] Thread Title Please specify …" at bounding box center [566, 377] width 1133 height 755
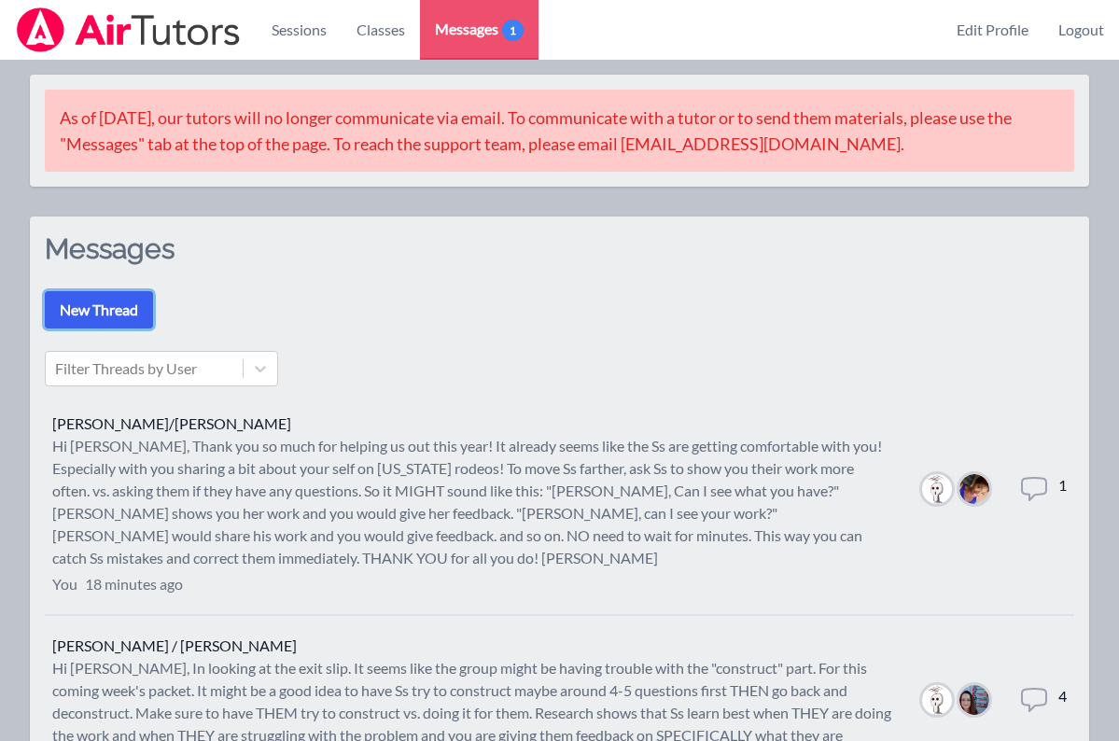
click at [115, 312] on button "New Thread" at bounding box center [99, 309] width 108 height 37
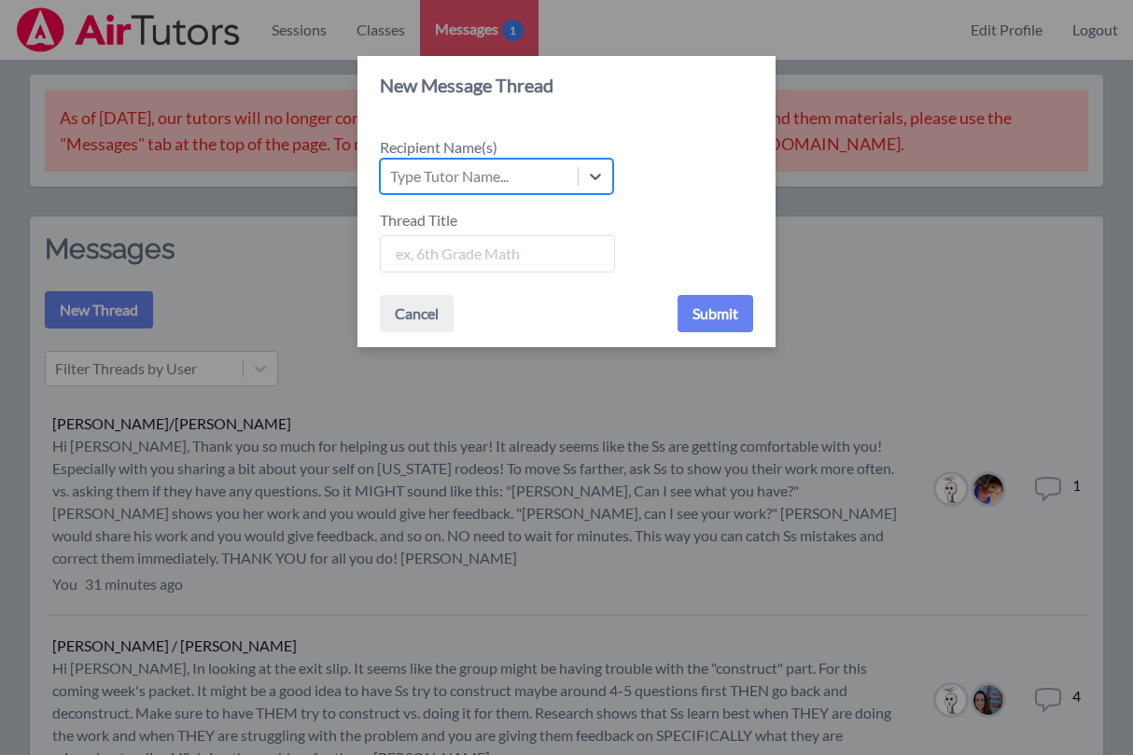
click at [542, 177] on div "Type Tutor Name..." at bounding box center [479, 177] width 197 height 34
click at [392, 177] on input "Recipient Name(s) Select is focused ,type to refine list, press Down to open th…" at bounding box center [391, 176] width 2 height 22
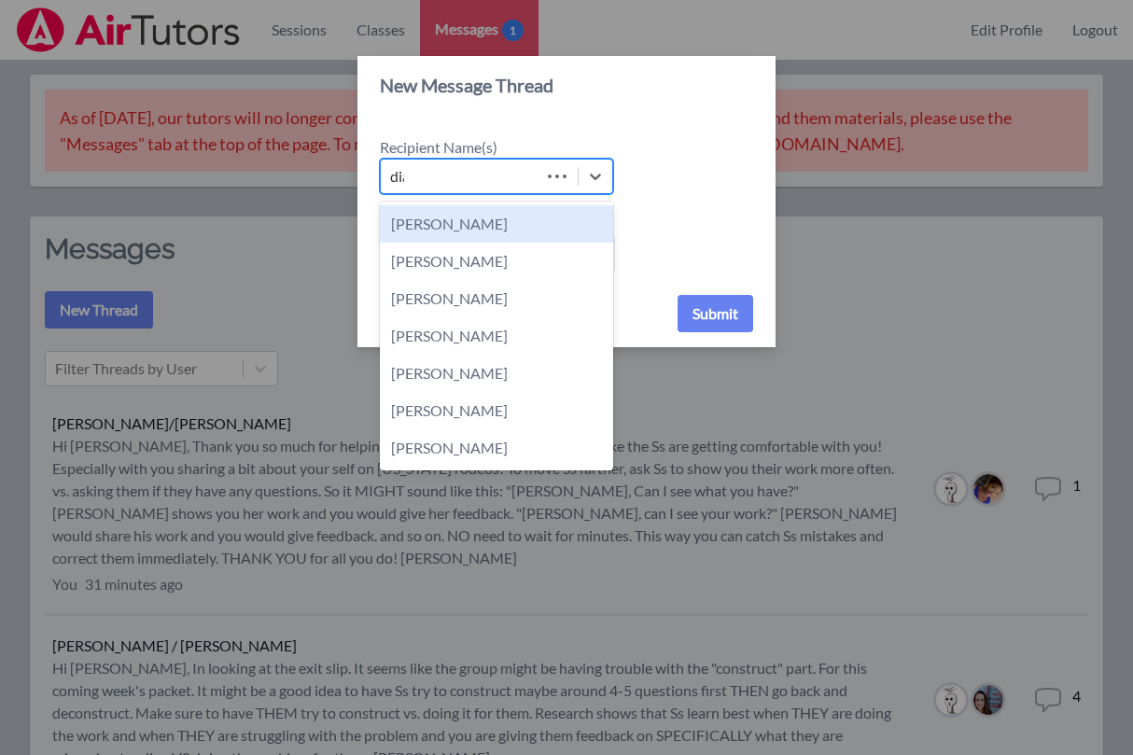
type input "[PERSON_NAME]"
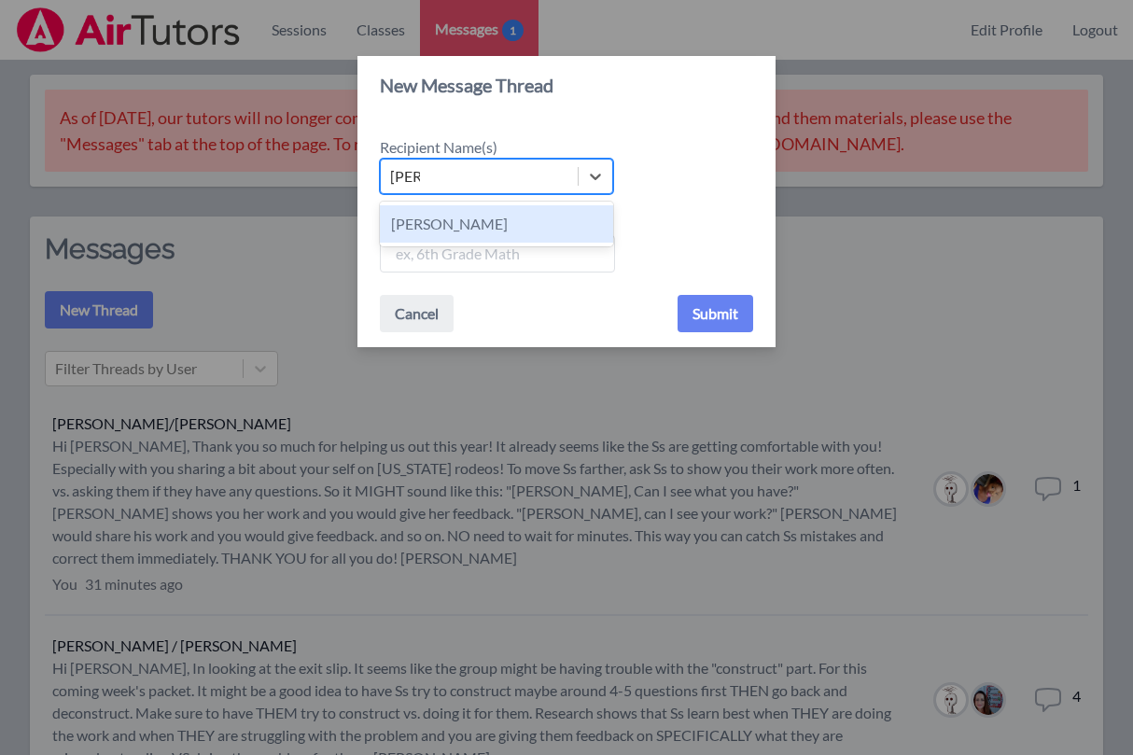
click at [521, 225] on div "[PERSON_NAME]" at bounding box center [496, 223] width 233 height 37
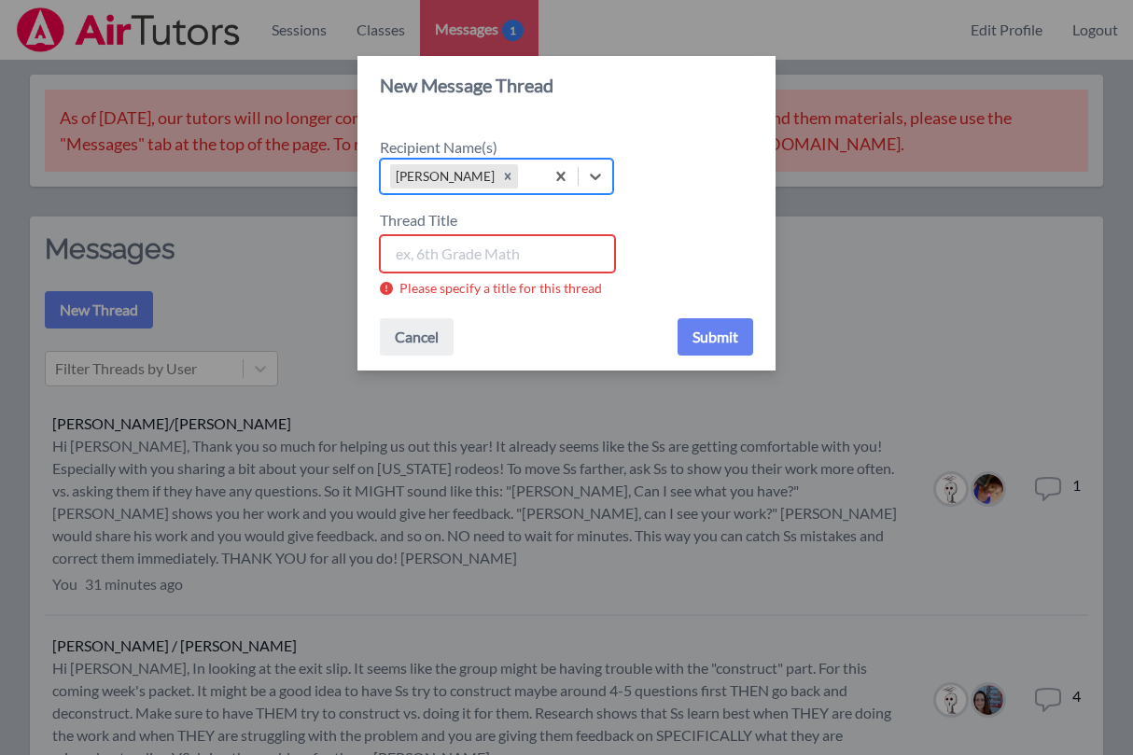
click at [494, 256] on input "Thread Title" at bounding box center [497, 253] width 235 height 37
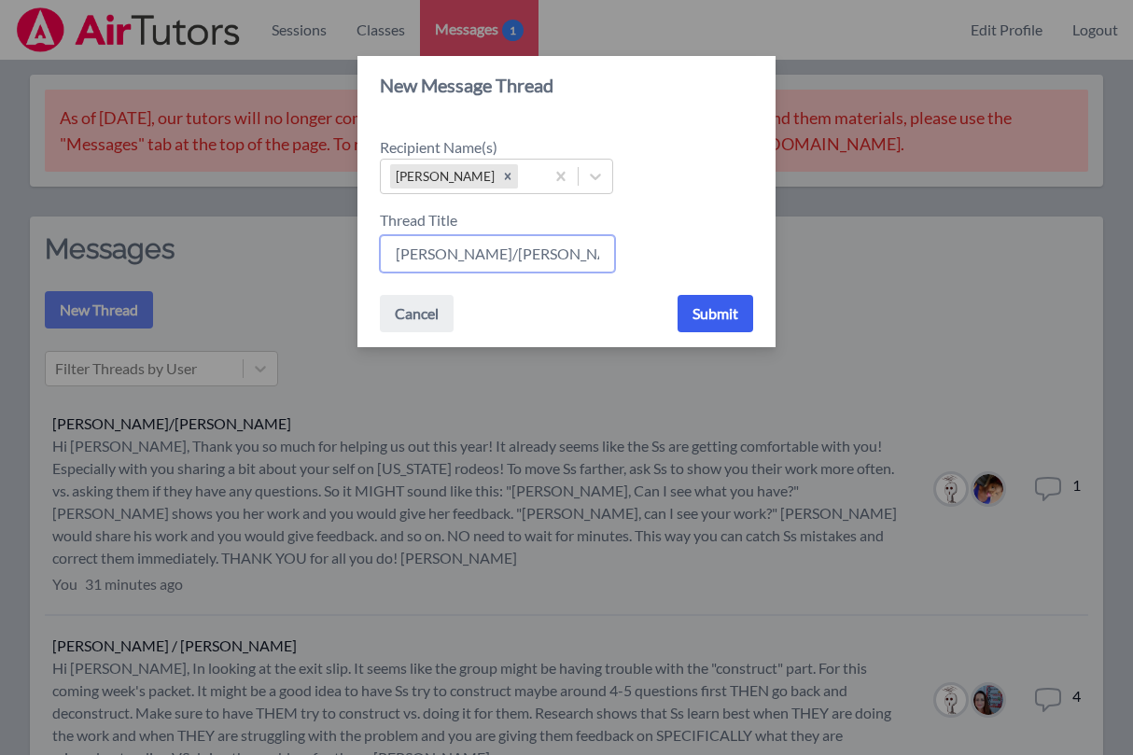
type input "[PERSON_NAME]/[PERSON_NAME]"
click at [720, 305] on button "Submit" at bounding box center [716, 313] width 76 height 37
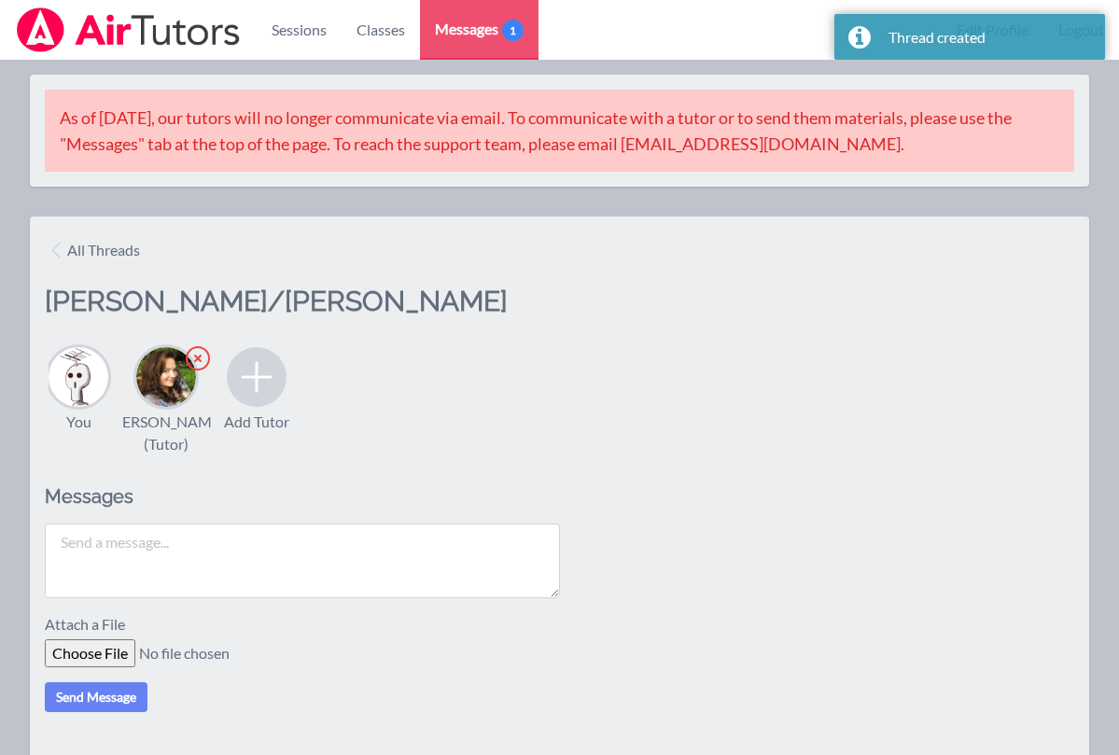
click at [306, 568] on textarea at bounding box center [302, 561] width 515 height 75
type textarea "H"
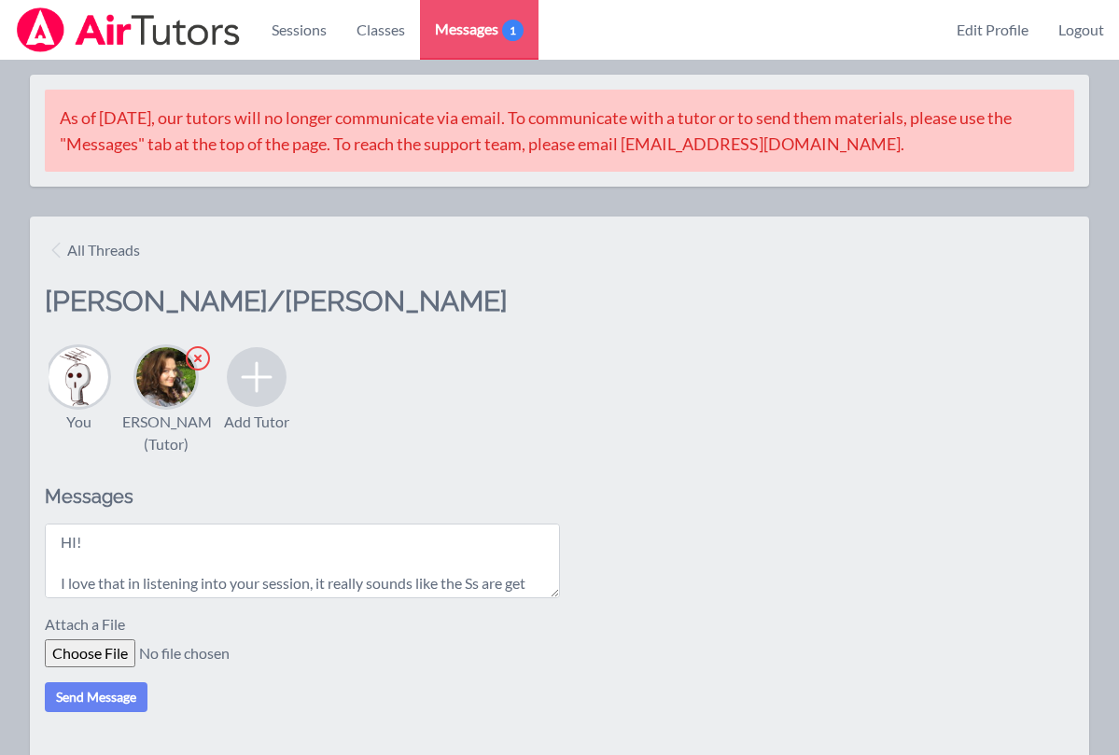
scroll to position [15, 0]
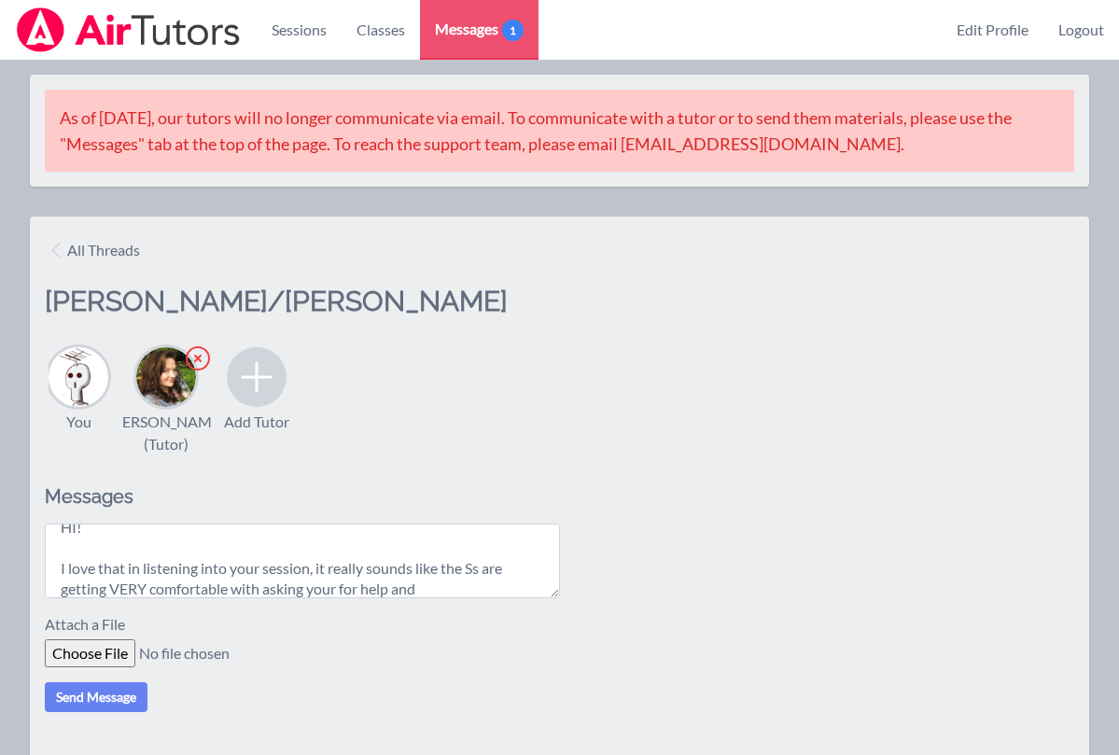
click at [339, 588] on textarea "HI! I love that in listening into your session, it really sounds like the Ss ar…" at bounding box center [302, 561] width 515 height 75
click at [456, 589] on textarea "HI! I love that in listening into your session, it really sounds like the Ss ar…" at bounding box center [302, 561] width 515 height 75
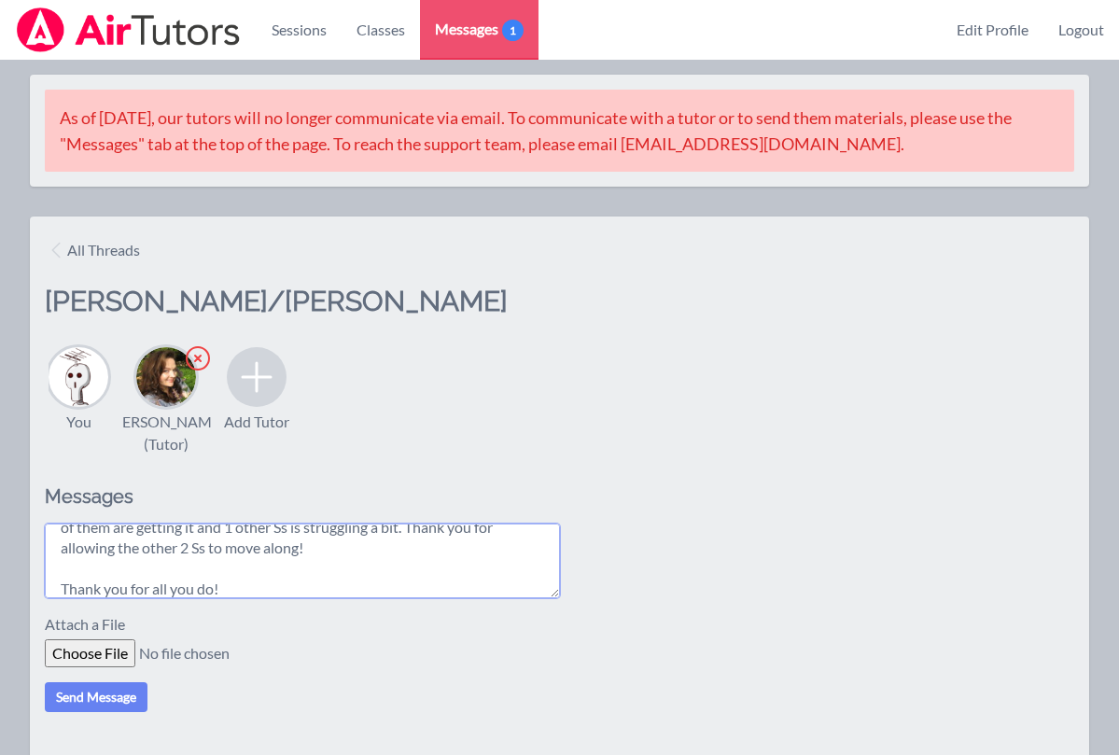
scroll to position [220, 0]
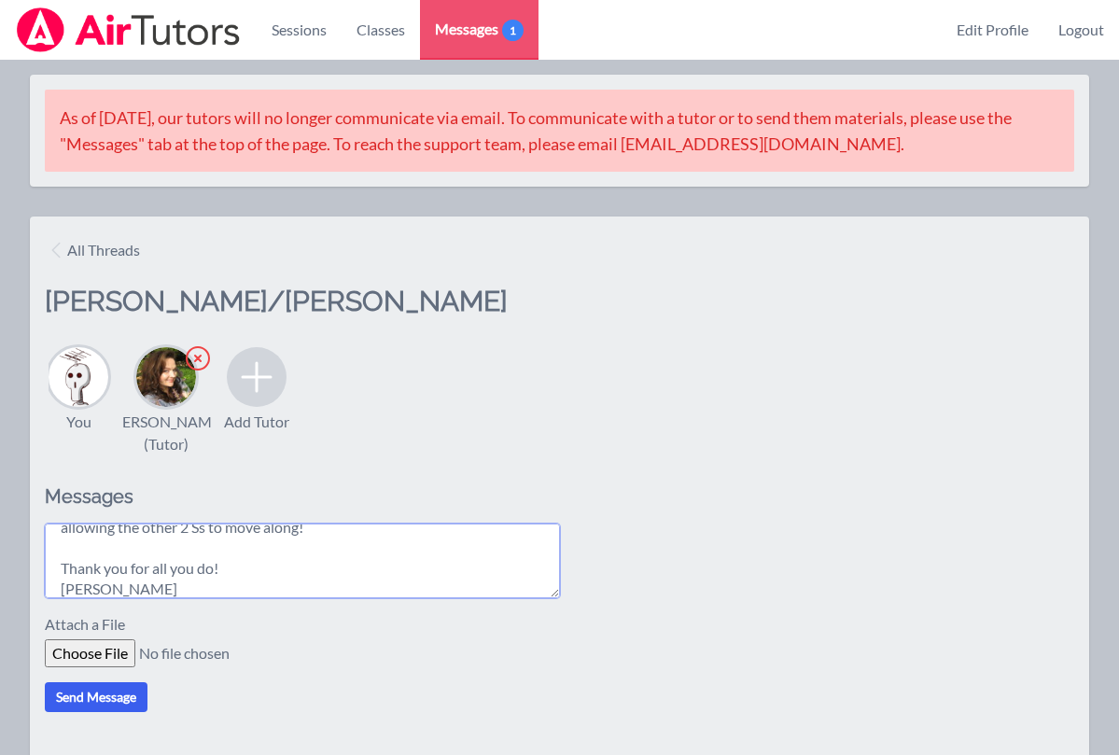
type textarea "HI! I love that in listening into your session, it really sounds like the Ss ar…"
click at [124, 690] on button "Send Message" at bounding box center [96, 697] width 103 height 30
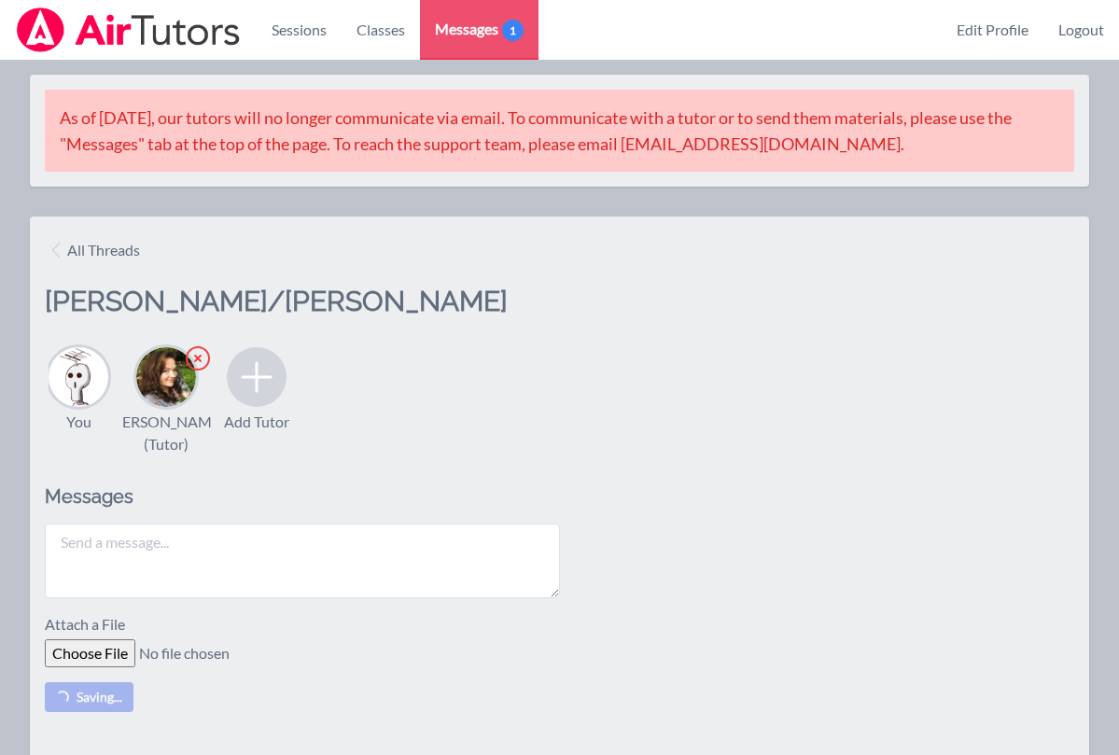
scroll to position [0, 0]
